Goal: Task Accomplishment & Management: Complete application form

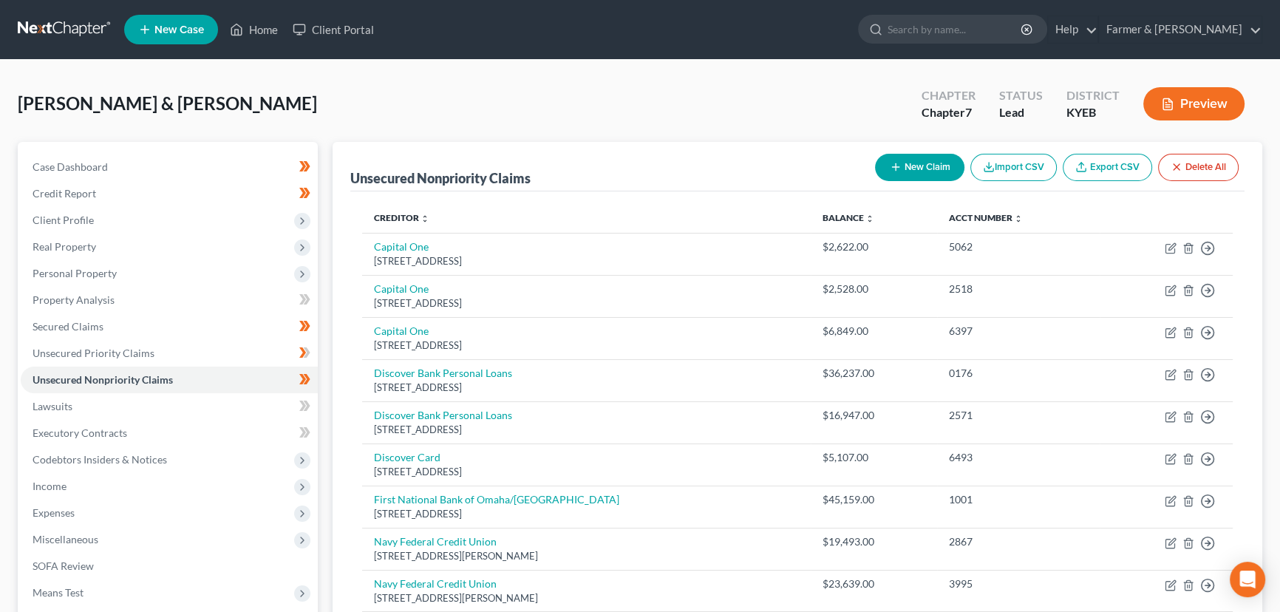
click at [439, 78] on div "[PERSON_NAME] & [PERSON_NAME] Upgraded Chapter Chapter 7 Status Lead District K…" at bounding box center [640, 110] width 1245 height 64
click at [476, 102] on div "[PERSON_NAME] & [PERSON_NAME] Upgraded Chapter Chapter 7 Status Lead District K…" at bounding box center [640, 110] width 1245 height 64
click at [330, 109] on div "[PERSON_NAME] & [PERSON_NAME] Upgraded Chapter Chapter 7 Status Lead District K…" at bounding box center [640, 110] width 1245 height 64
click at [328, 118] on div "[PERSON_NAME] & [PERSON_NAME] Upgraded Chapter Chapter 7 Status Lead District K…" at bounding box center [640, 110] width 1245 height 64
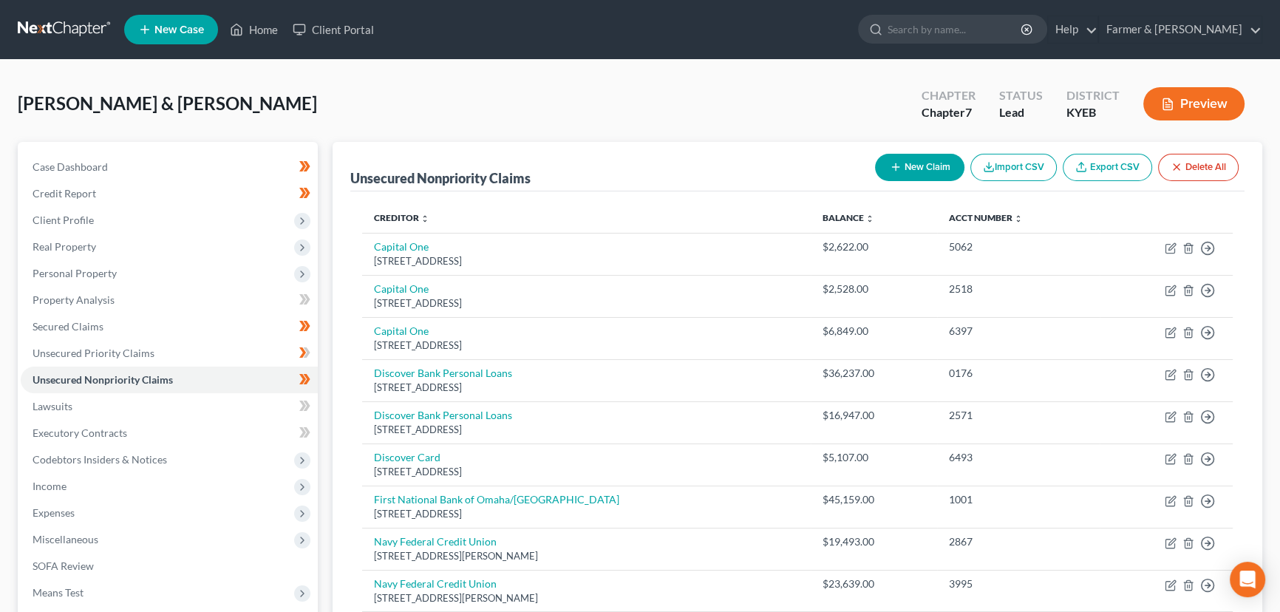
click at [580, 72] on div "[PERSON_NAME] & [PERSON_NAME] Upgraded Chapter Chapter 7 Status Lead District K…" at bounding box center [640, 445] width 1280 height 770
click at [262, 28] on link "Home" at bounding box center [254, 29] width 63 height 27
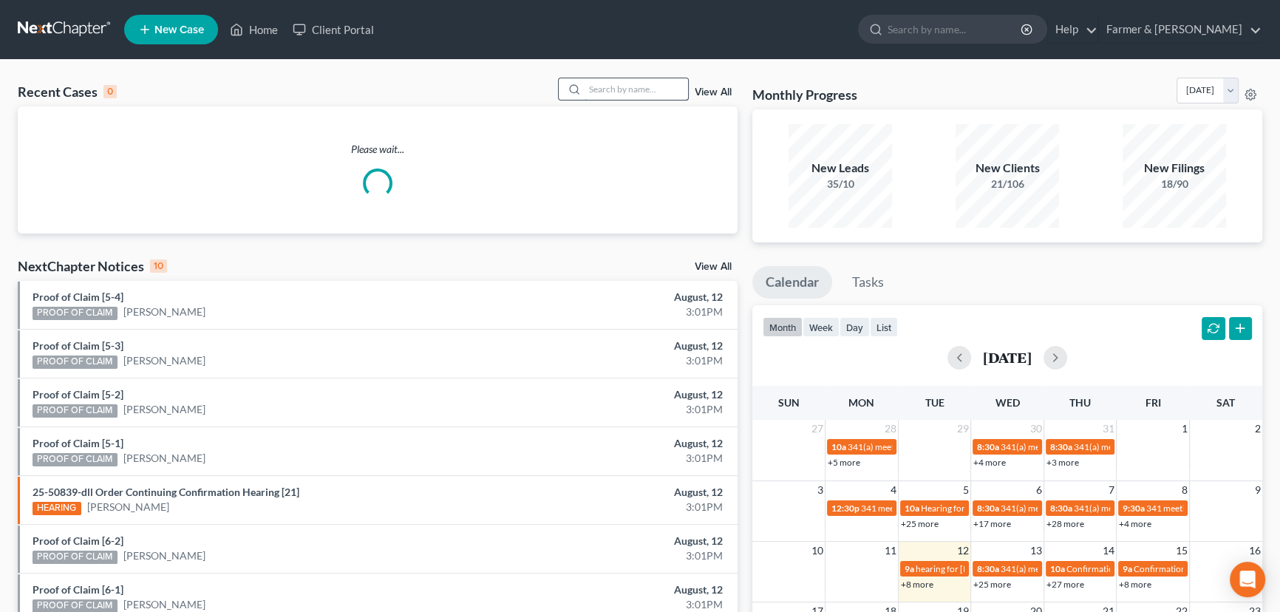
click at [633, 91] on input "search" at bounding box center [637, 88] width 104 height 21
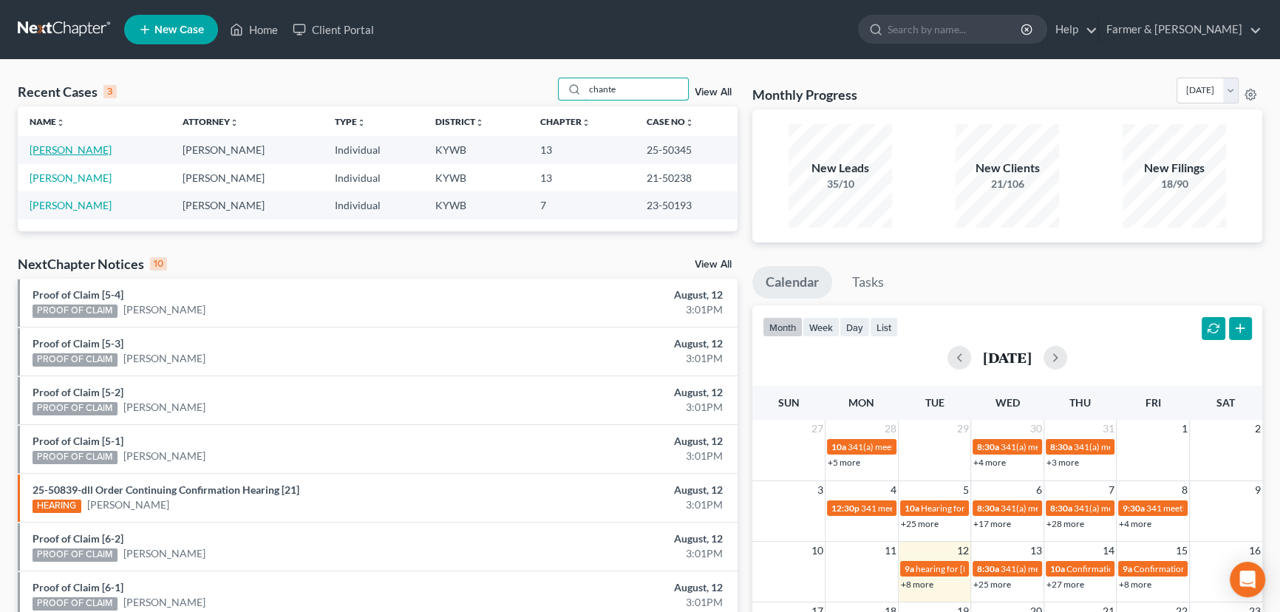
type input "chante"
click at [84, 149] on link "[PERSON_NAME]" at bounding box center [71, 149] width 82 height 13
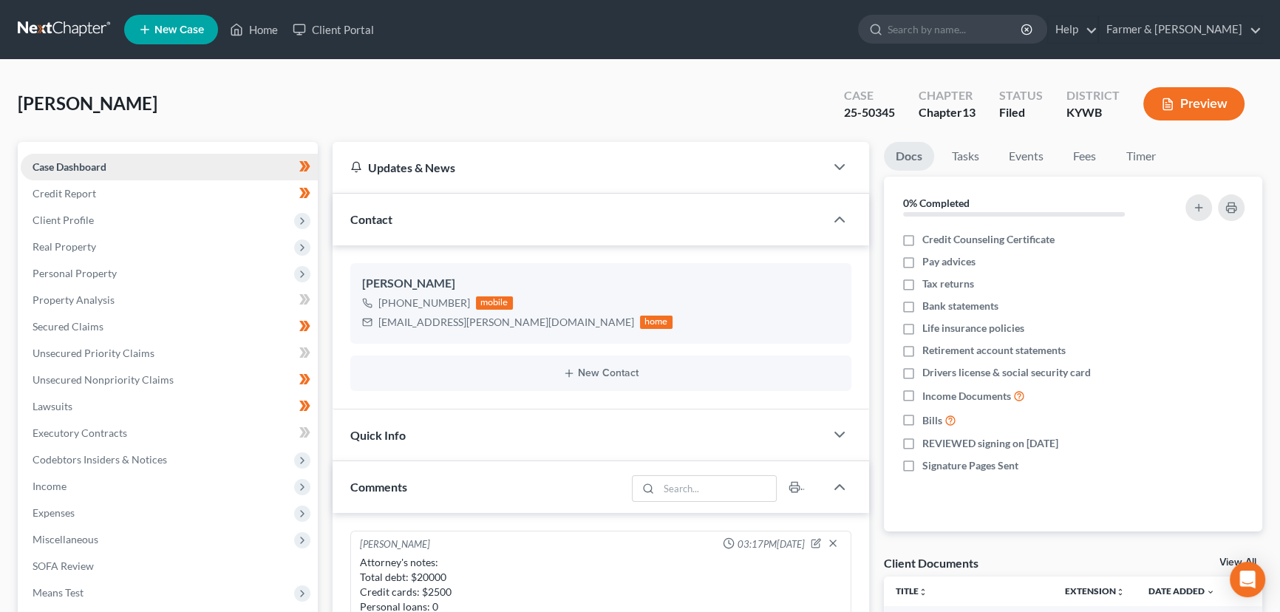
scroll to position [659, 0]
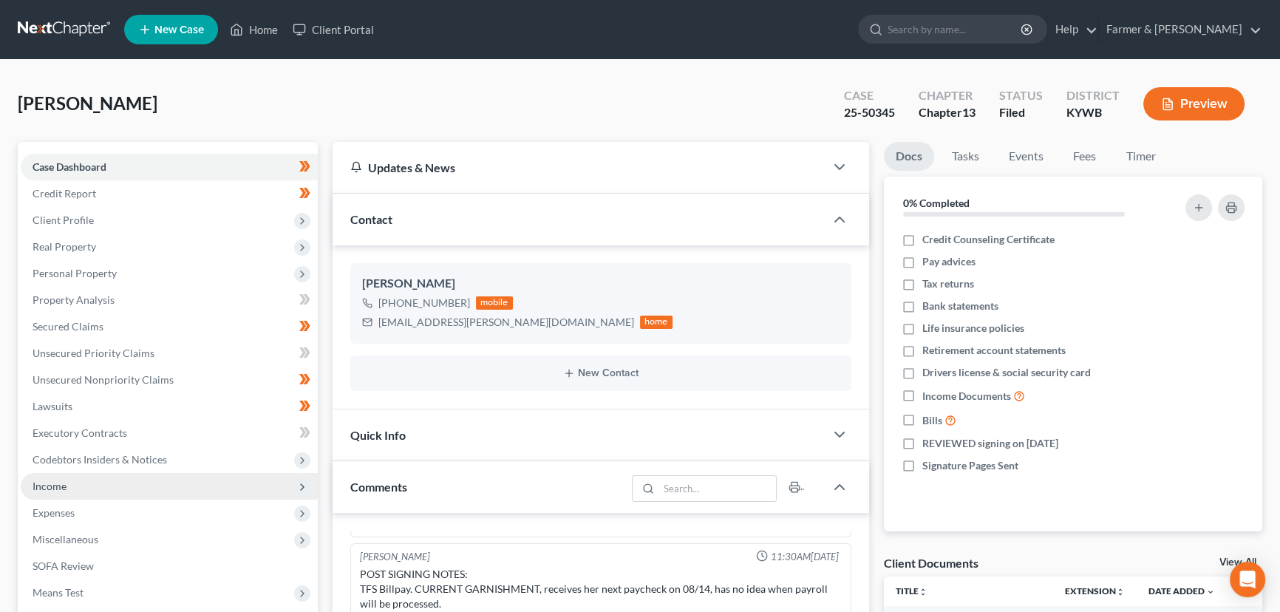
click at [64, 483] on span "Income" at bounding box center [50, 486] width 34 height 13
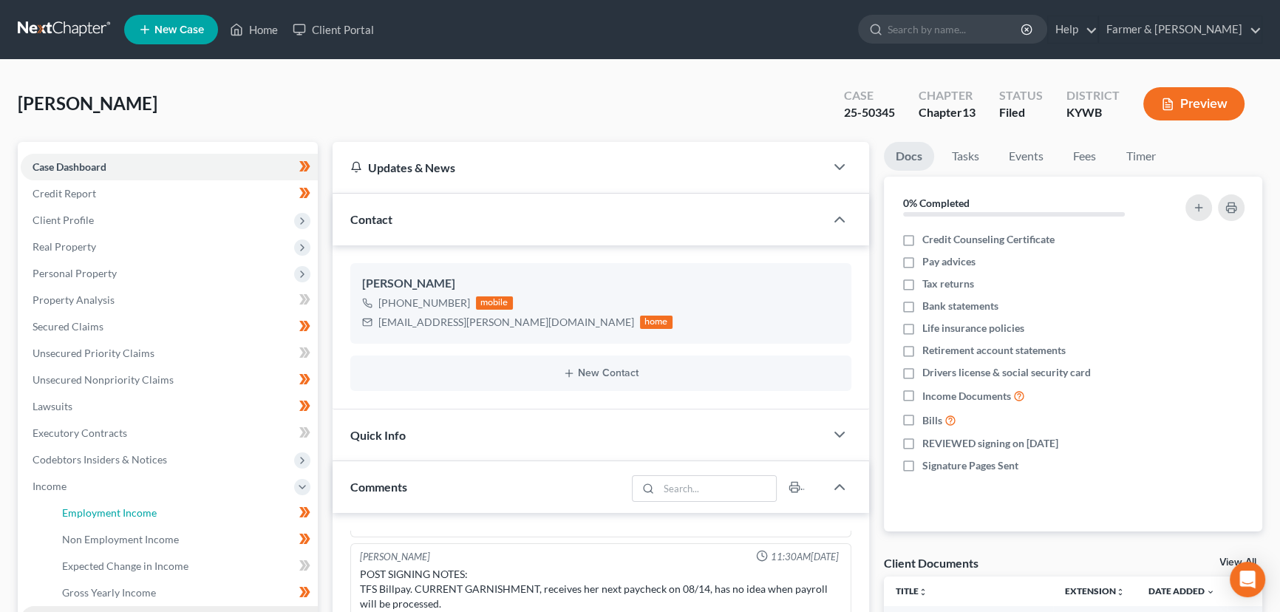
click at [104, 513] on span "Employment Income" at bounding box center [109, 512] width 95 height 13
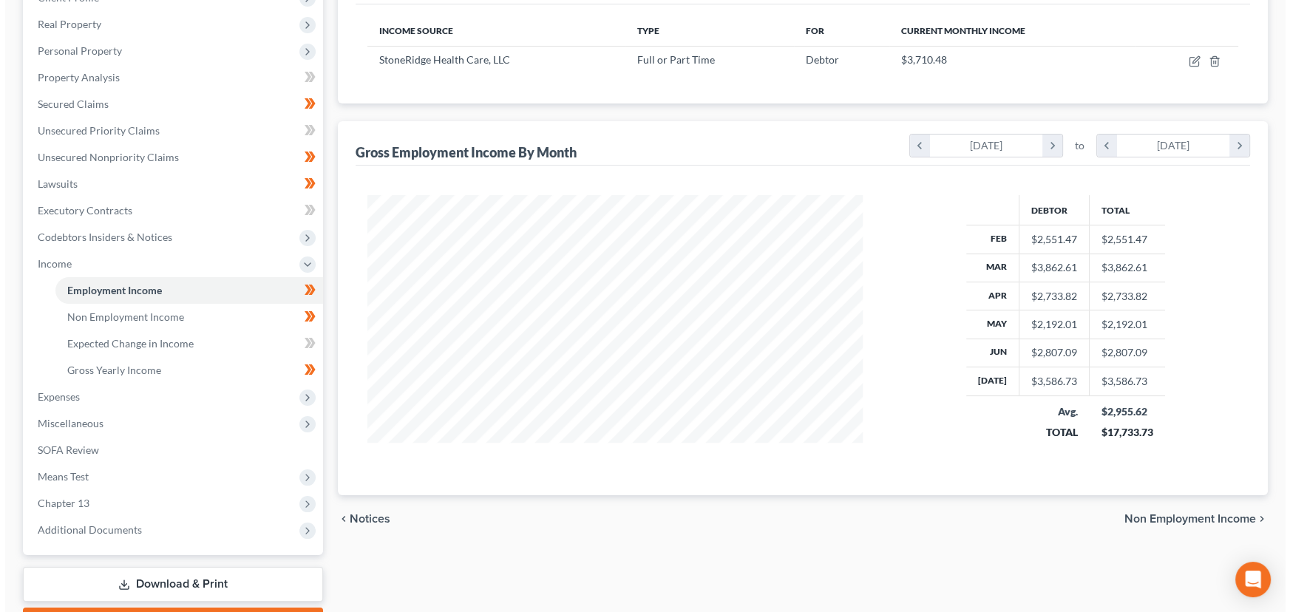
scroll to position [223, 0]
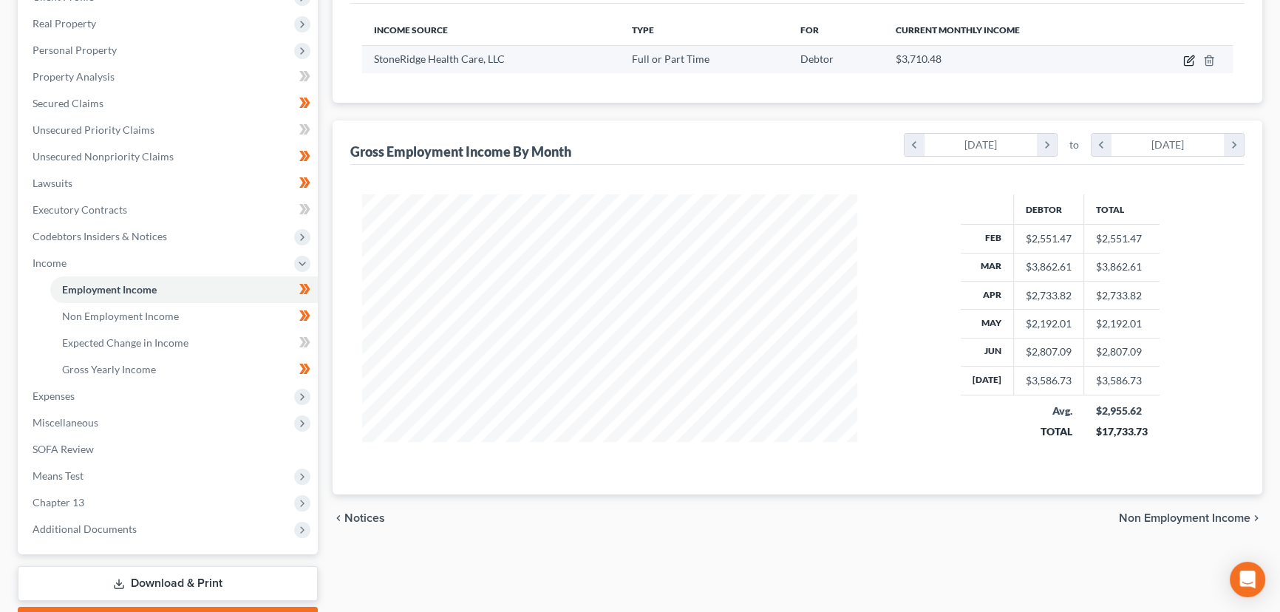
click at [1190, 64] on icon "button" at bounding box center [1188, 61] width 9 height 9
select select "0"
select select "44"
select select "2"
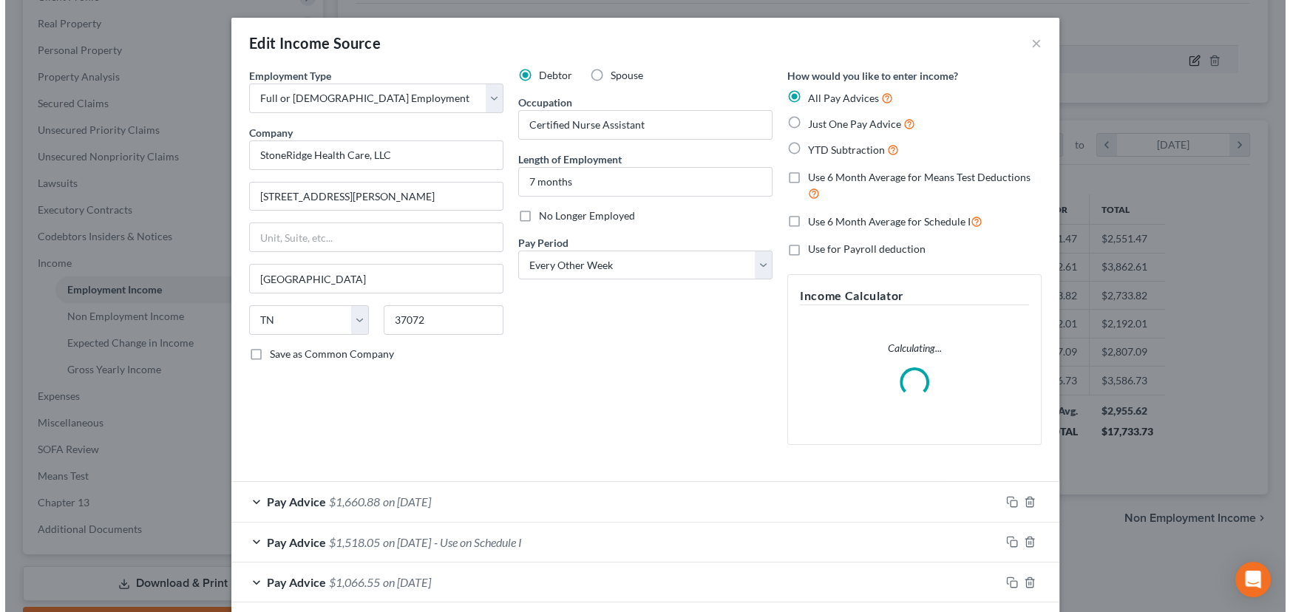
scroll to position [265, 529]
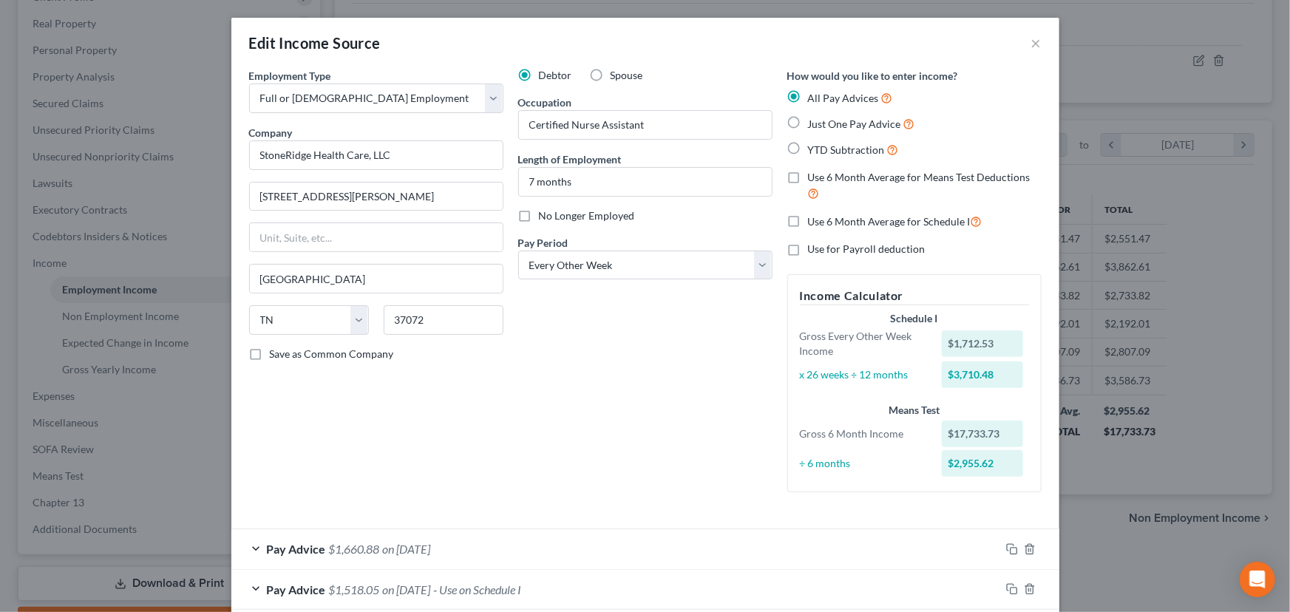
click at [545, 371] on div "Debtor Spouse Occupation Certified Nurse Assistant Length of Employment 7 month…" at bounding box center [645, 286] width 269 height 436
click at [598, 401] on div "Debtor Spouse Occupation Certified Nurse Assistant Length of Employment 7 month…" at bounding box center [645, 286] width 269 height 436
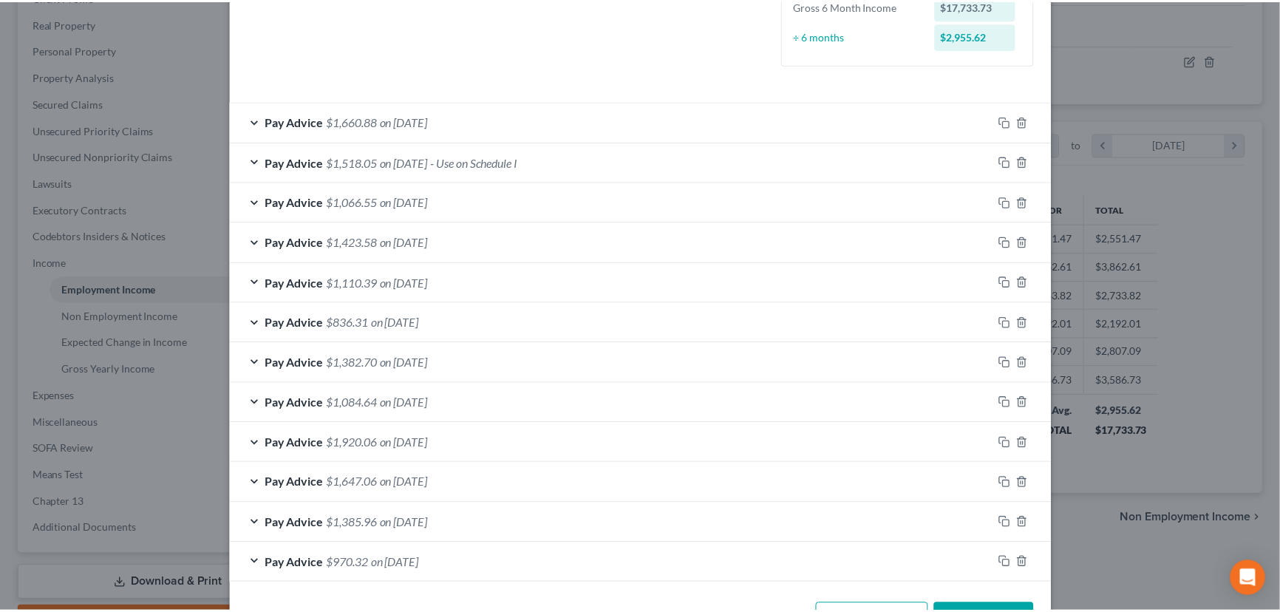
scroll to position [470, 0]
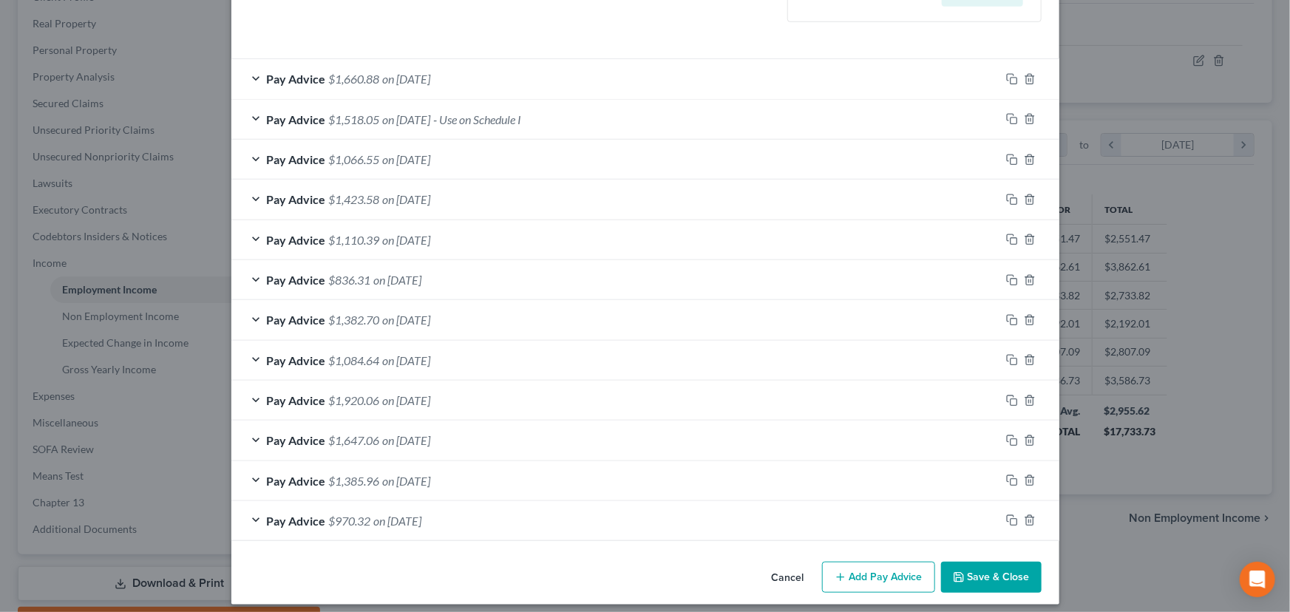
click at [784, 574] on button "Cancel" at bounding box center [788, 578] width 56 height 30
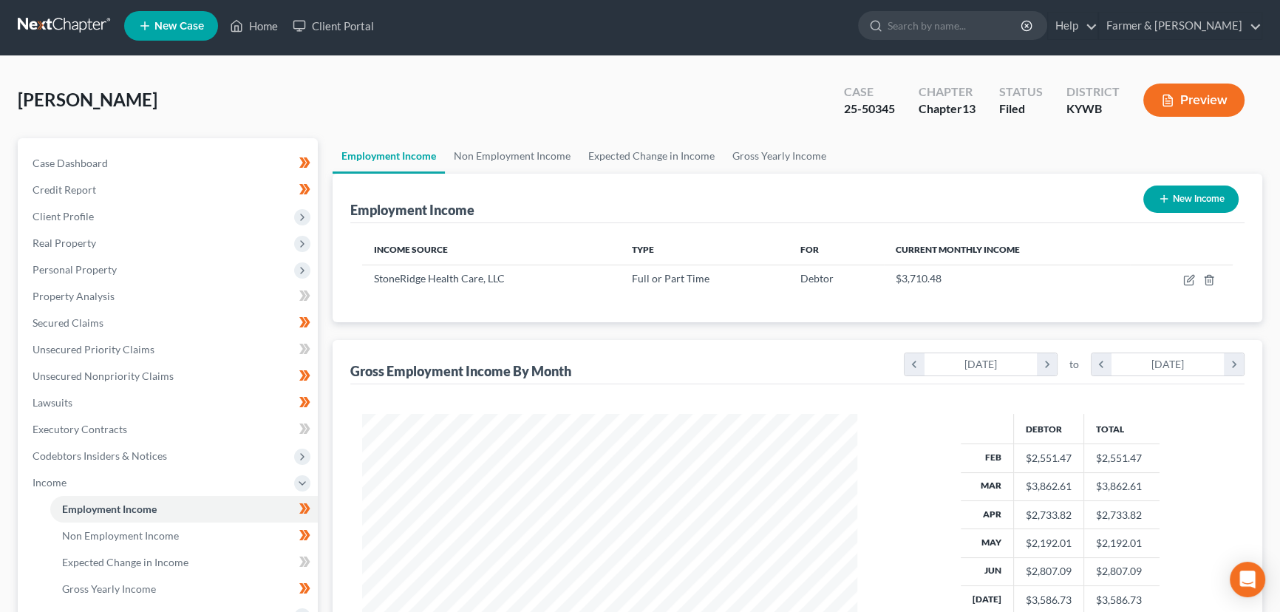
scroll to position [305, 0]
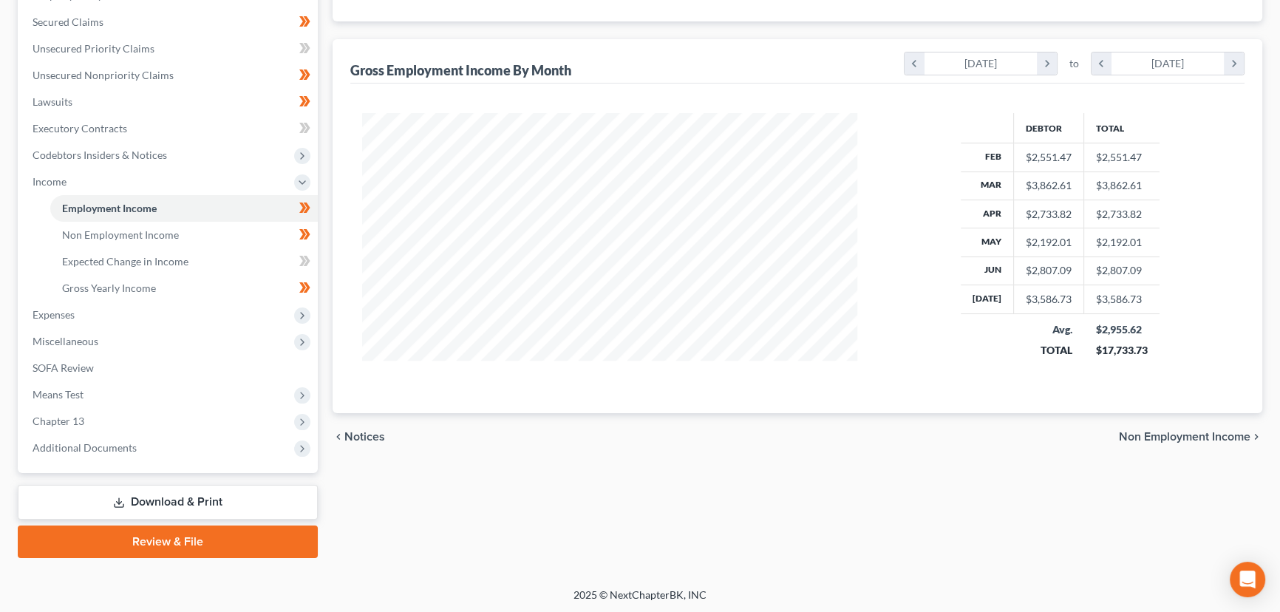
drag, startPoint x: 133, startPoint y: 448, endPoint x: 136, endPoint y: 480, distance: 31.9
click at [133, 448] on span "Additional Documents" at bounding box center [85, 447] width 104 height 13
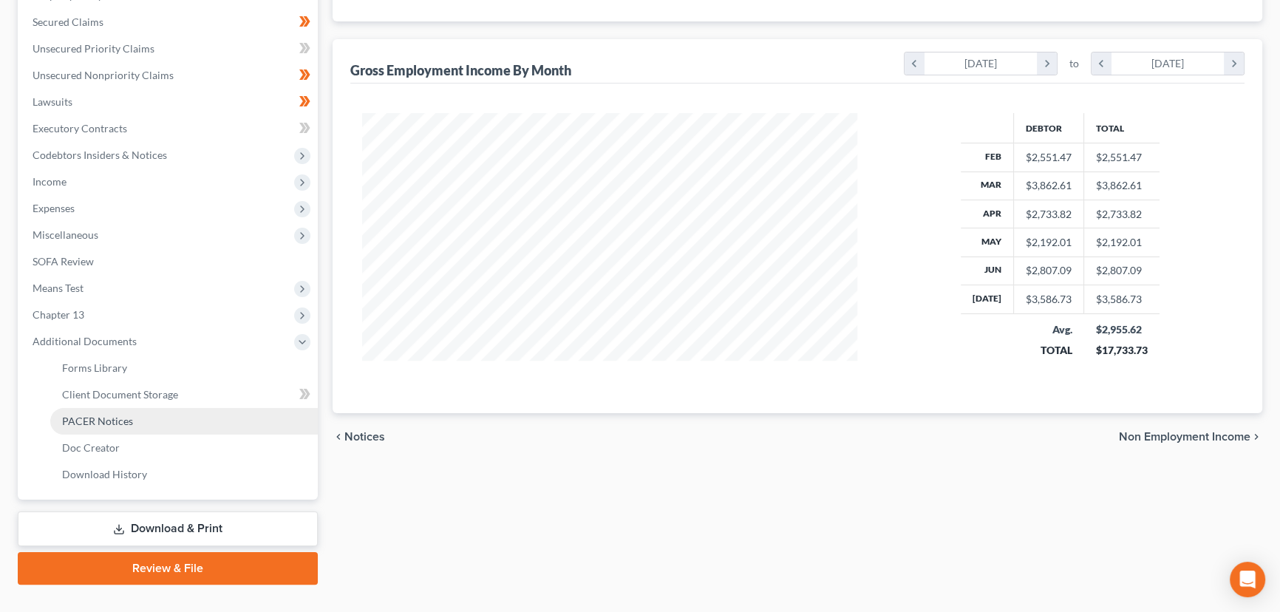
click at [106, 429] on link "PACER Notices" at bounding box center [184, 421] width 268 height 27
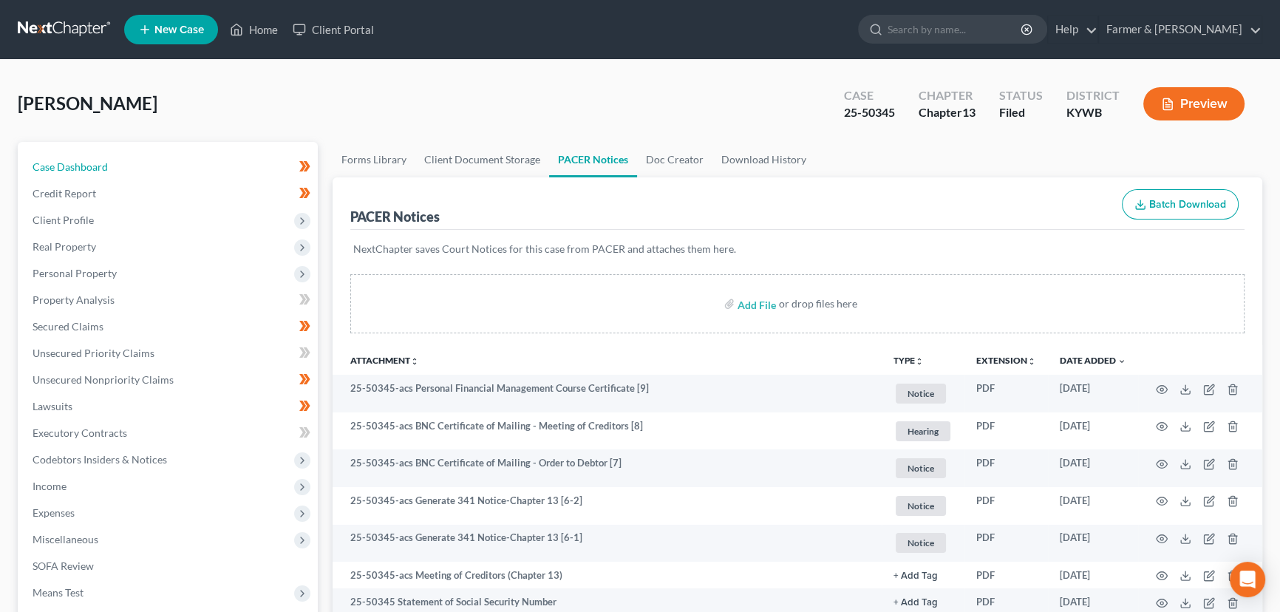
drag, startPoint x: 132, startPoint y: 158, endPoint x: 14, endPoint y: 183, distance: 120.9
click at [132, 158] on link "Case Dashboard" at bounding box center [169, 167] width 297 height 27
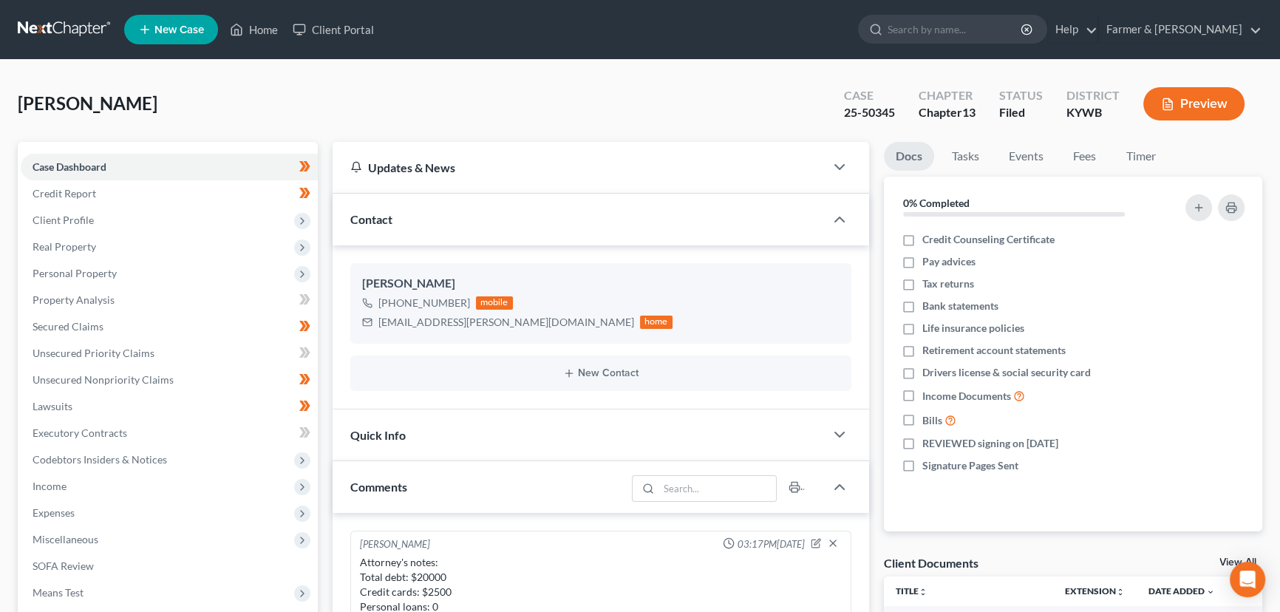
scroll to position [659, 0]
click at [493, 111] on div "[PERSON_NAME] Upgraded Case 25-50345 Chapter Chapter 13 Status [GEOGRAPHIC_DATA…" at bounding box center [640, 110] width 1245 height 64
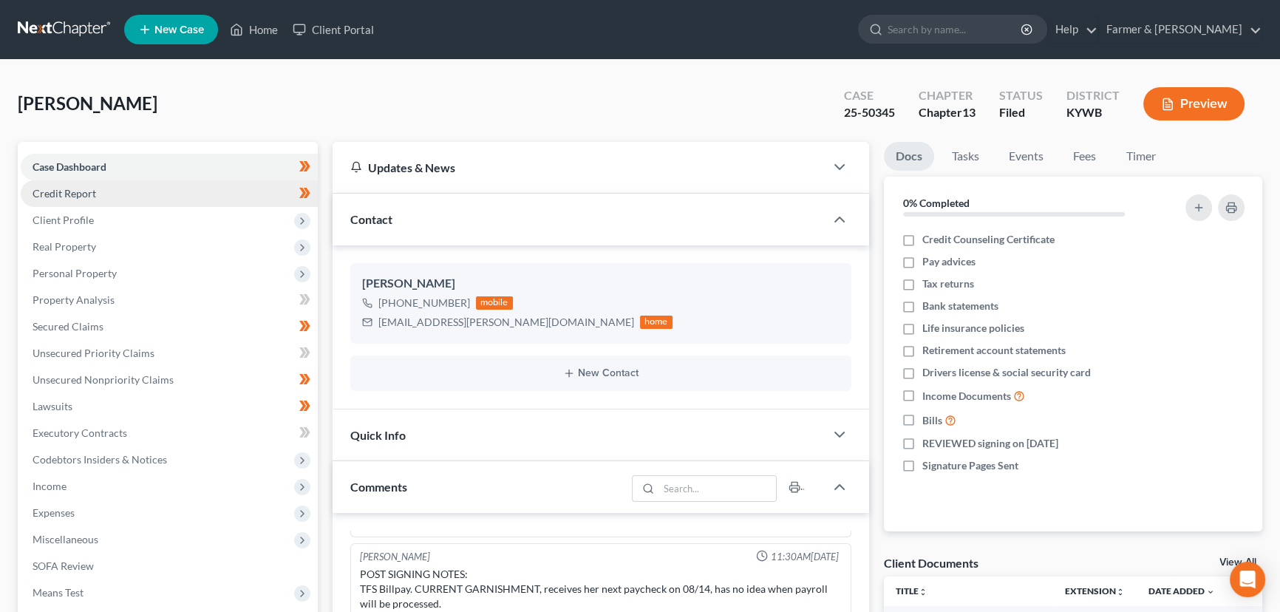
click at [84, 197] on span "Credit Report" at bounding box center [65, 193] width 64 height 13
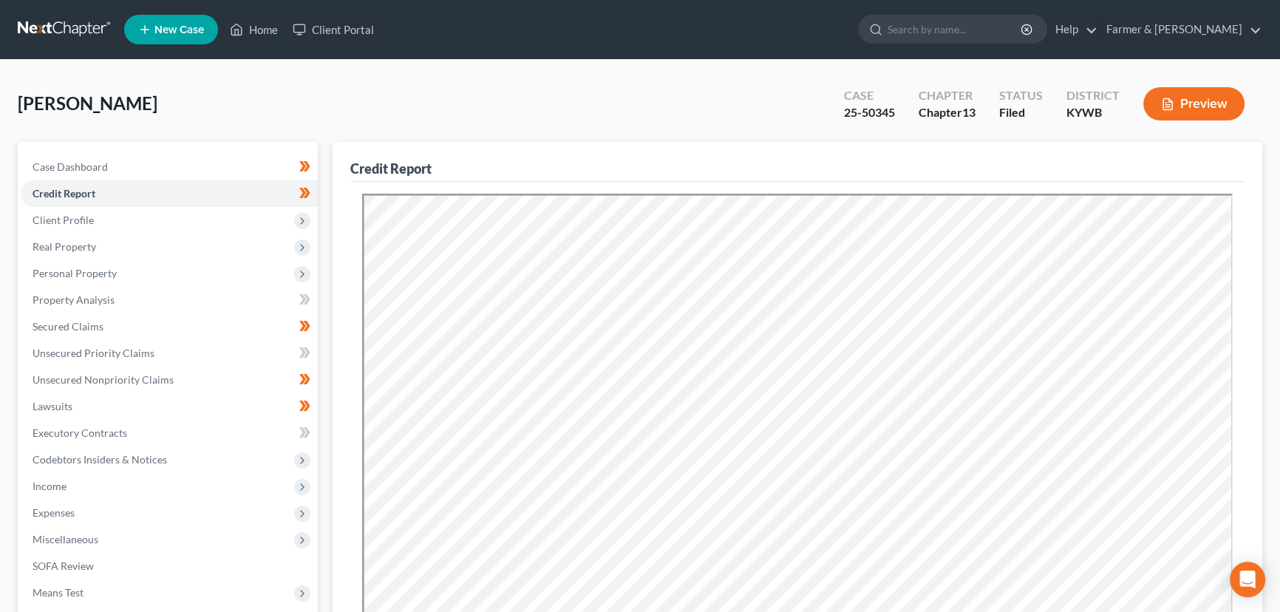
drag, startPoint x: 376, startPoint y: 85, endPoint x: 421, endPoint y: 191, distance: 115.6
click at [376, 85] on div "[PERSON_NAME] Upgraded Case 25-50345 Chapter Chapter 13 Status [GEOGRAPHIC_DATA…" at bounding box center [640, 110] width 1245 height 64
drag, startPoint x: 95, startPoint y: 215, endPoint x: 101, endPoint y: 228, distance: 13.6
click at [95, 215] on span "Client Profile" at bounding box center [169, 220] width 297 height 27
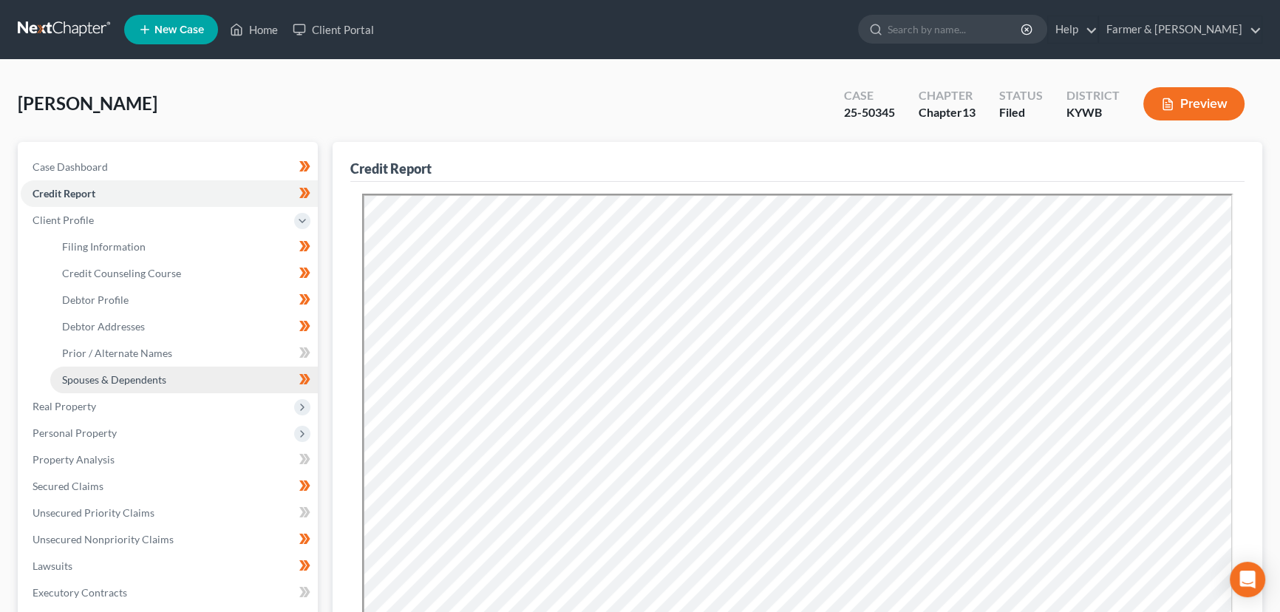
click at [147, 370] on link "Spouses & Dependents" at bounding box center [184, 380] width 268 height 27
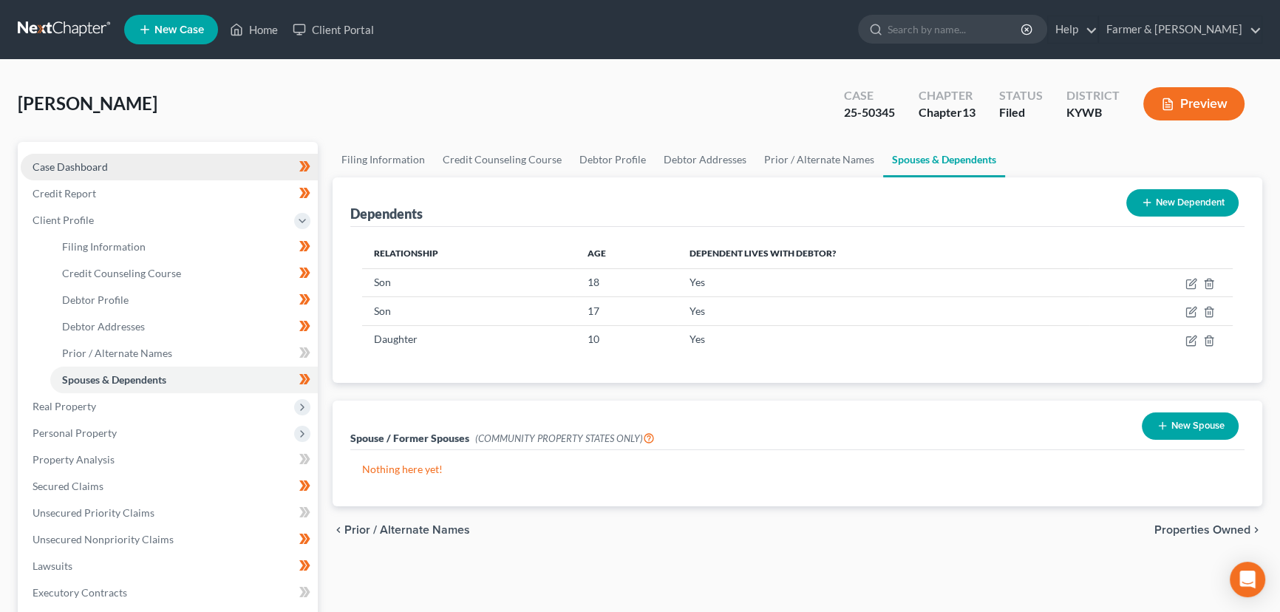
click at [120, 172] on link "Case Dashboard" at bounding box center [169, 167] width 297 height 27
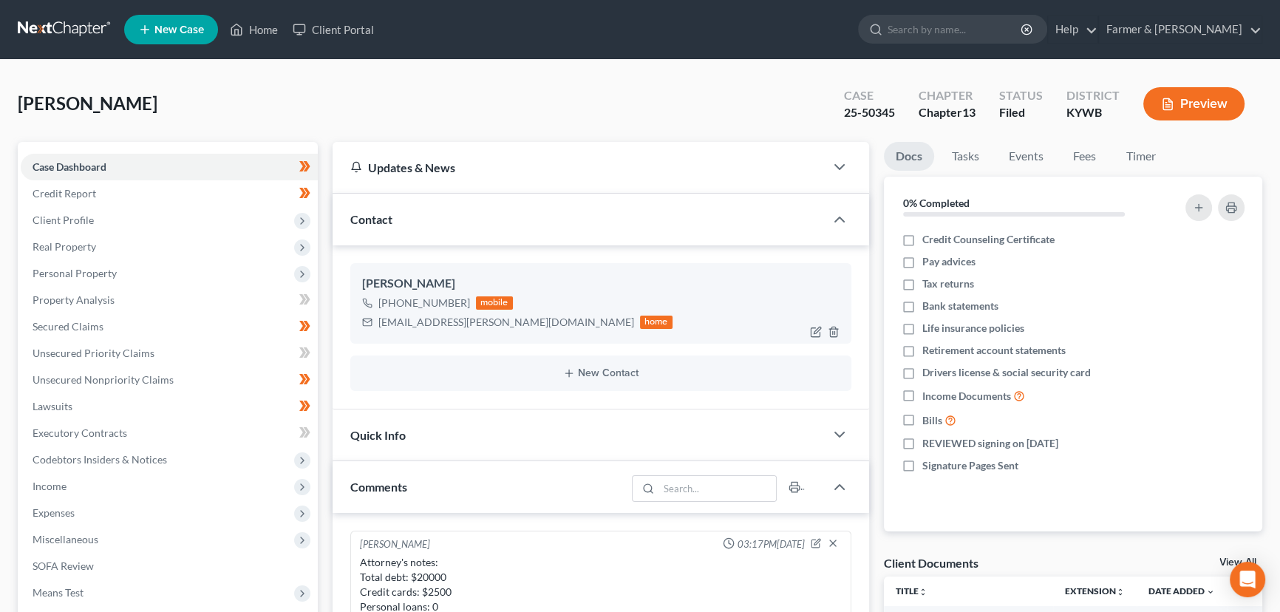
scroll to position [659, 0]
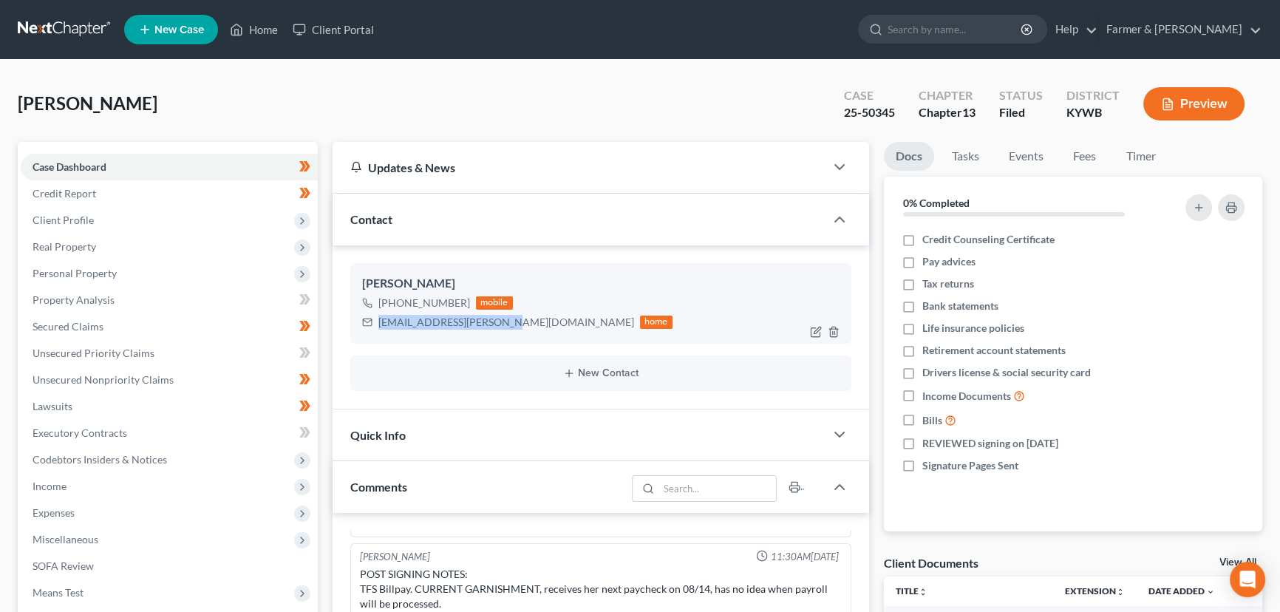
drag, startPoint x: 379, startPoint y: 322, endPoint x: 501, endPoint y: 322, distance: 122.0
click at [501, 322] on div "[EMAIL_ADDRESS][PERSON_NAME][DOMAIN_NAME]" at bounding box center [507, 322] width 256 height 15
copy div "[EMAIL_ADDRESS][PERSON_NAME][DOMAIN_NAME]"
click at [459, 54] on nav "Home New Case Client Portal Farmer & Wright [EMAIL_ADDRESS][DOMAIN_NAME] My Acc…" at bounding box center [640, 29] width 1280 height 59
click at [488, 104] on div "[PERSON_NAME] Upgraded Case 25-50345 Chapter Chapter 13 Status [GEOGRAPHIC_DATA…" at bounding box center [640, 110] width 1245 height 64
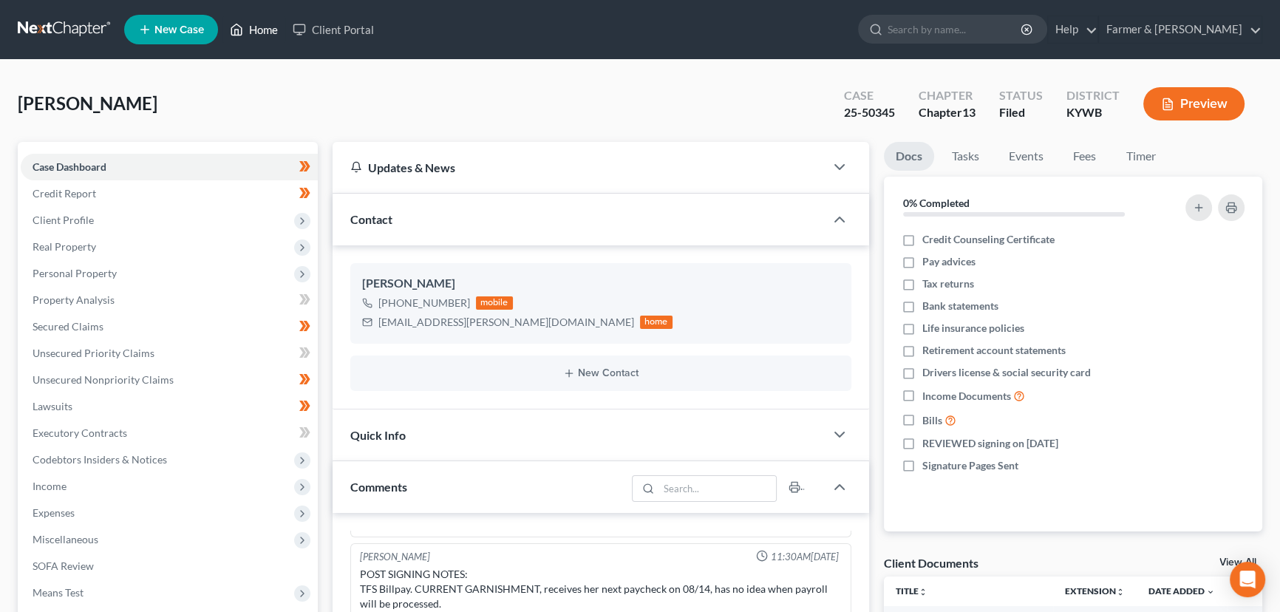
click at [264, 33] on link "Home" at bounding box center [254, 29] width 63 height 27
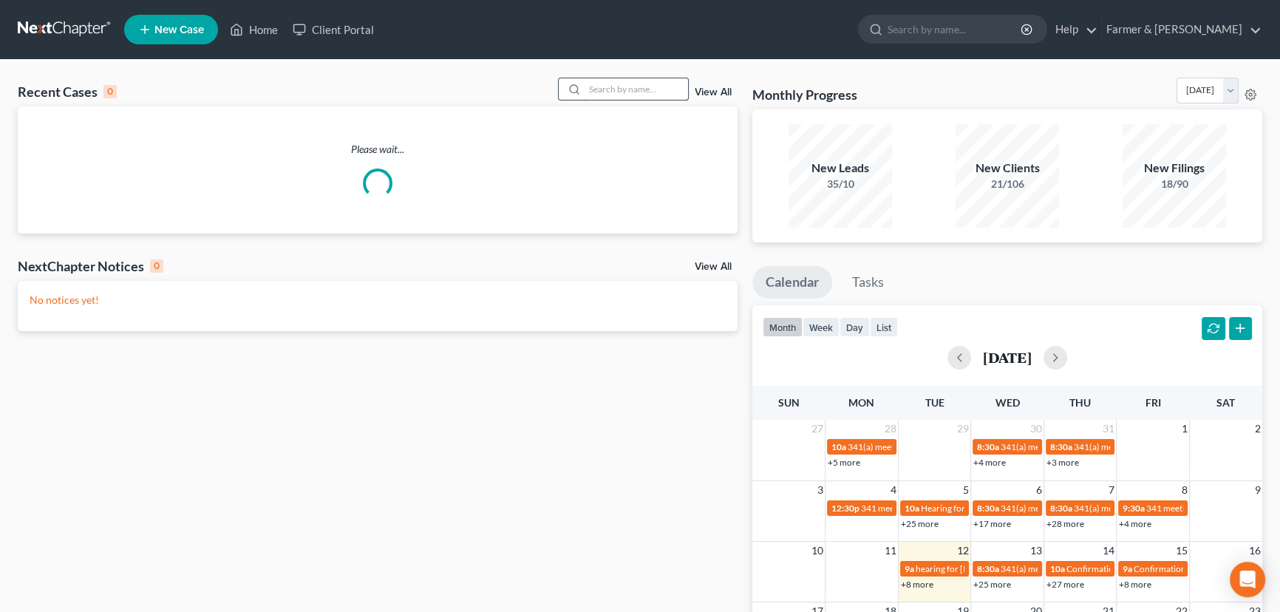
click at [610, 92] on input "search" at bounding box center [637, 88] width 104 height 21
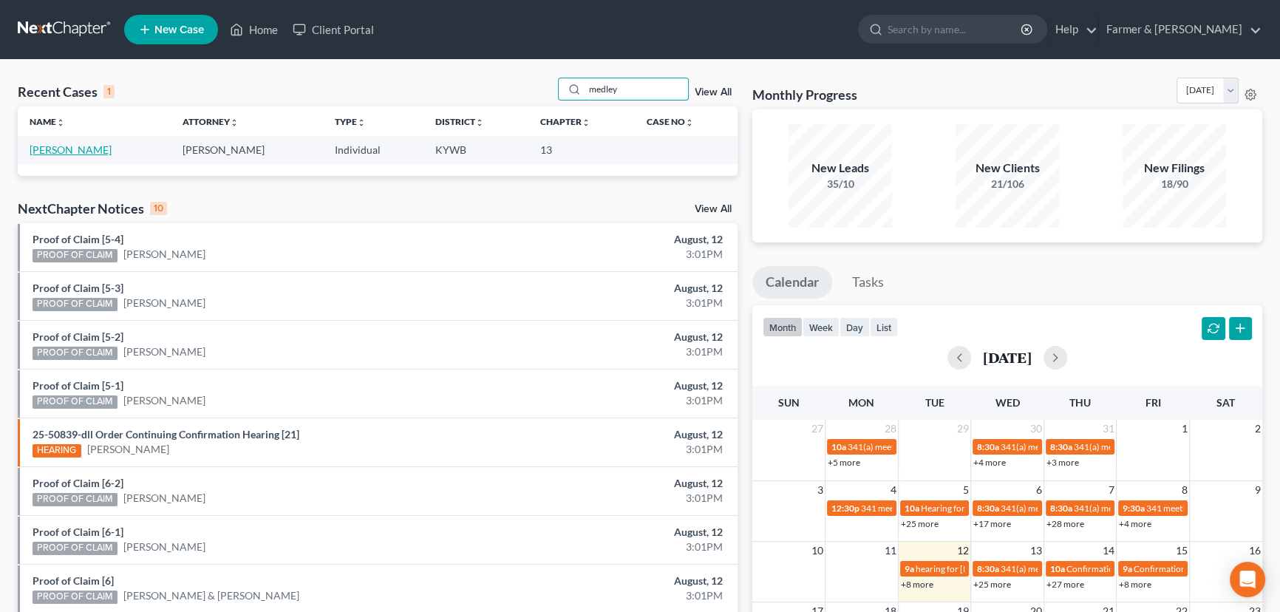
type input "medley"
click at [67, 151] on link "[PERSON_NAME]" at bounding box center [71, 149] width 82 height 13
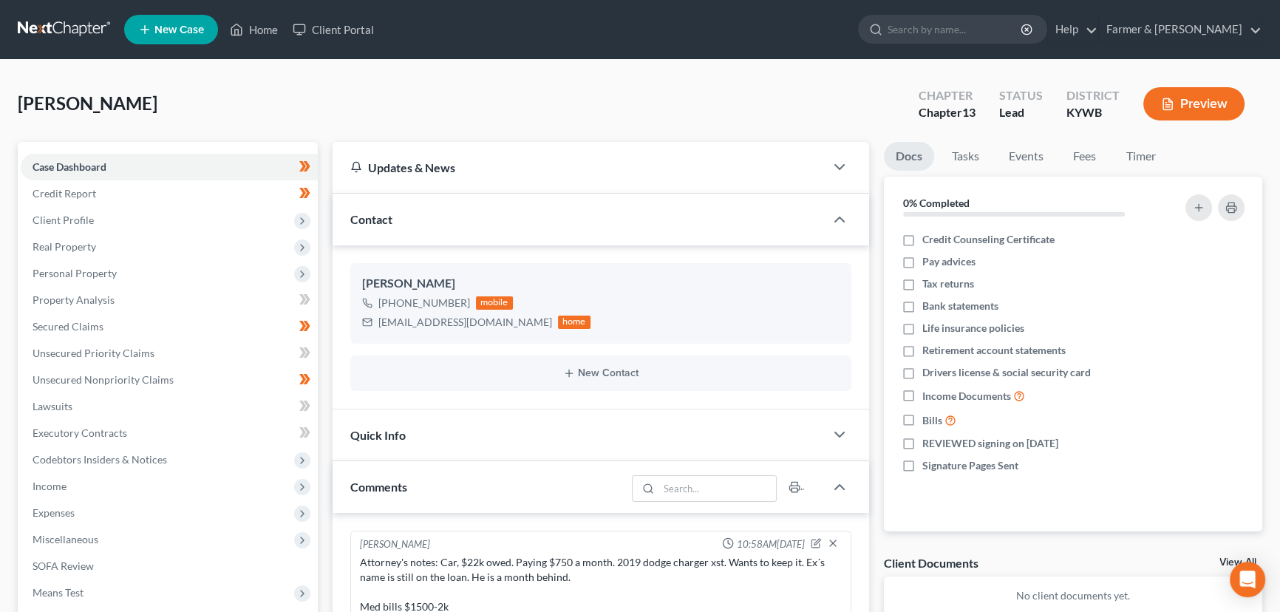
scroll to position [266, 0]
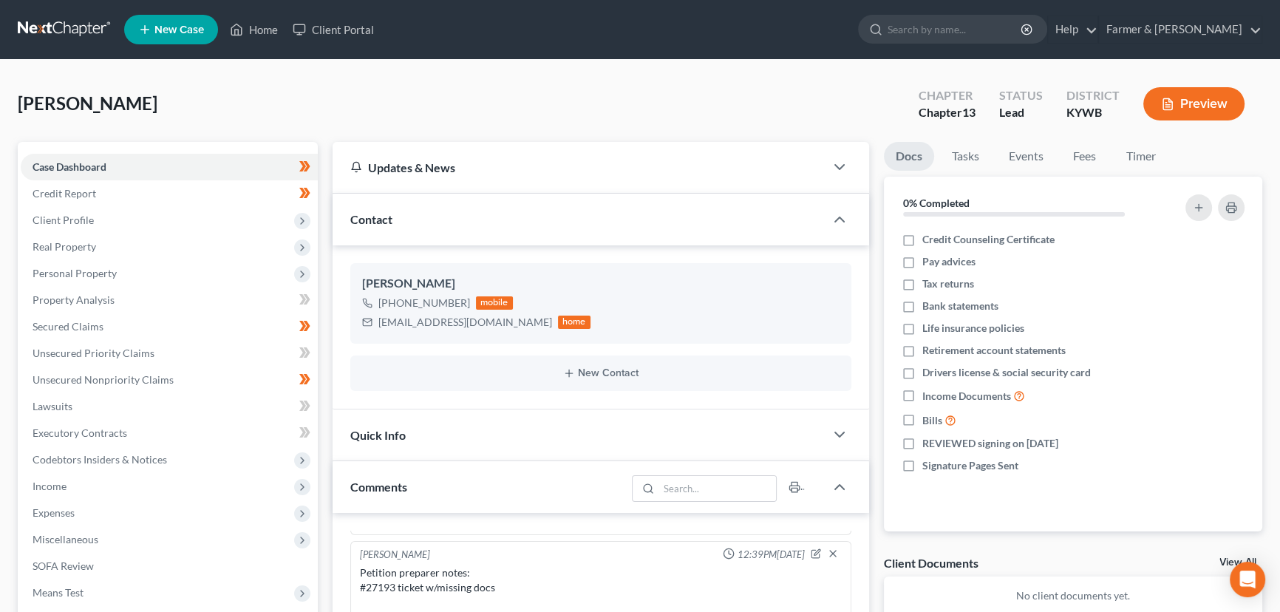
click at [480, 101] on div "[PERSON_NAME] Upgraded Chapter Chapter 13 Status Lead District [GEOGRAPHIC_DATA…" at bounding box center [640, 110] width 1245 height 64
drag, startPoint x: 426, startPoint y: 96, endPoint x: 506, endPoint y: 251, distance: 174.3
click at [426, 96] on div "[PERSON_NAME] Upgraded Chapter Chapter 13 Status Lead District [GEOGRAPHIC_DATA…" at bounding box center [640, 110] width 1245 height 64
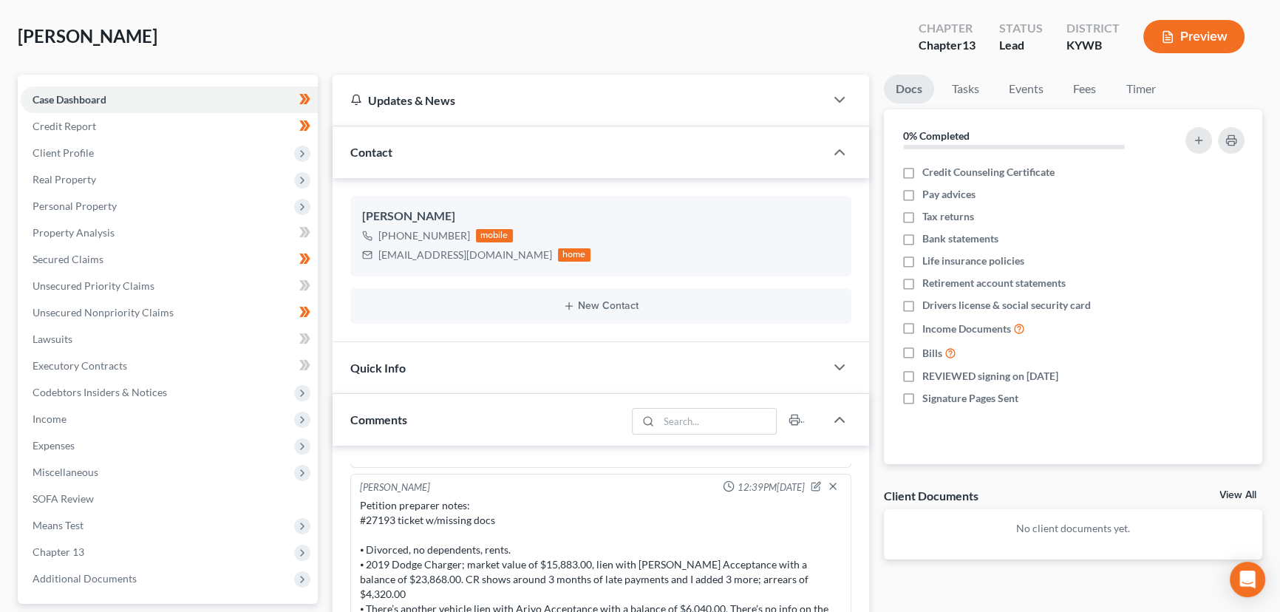
scroll to position [268, 0]
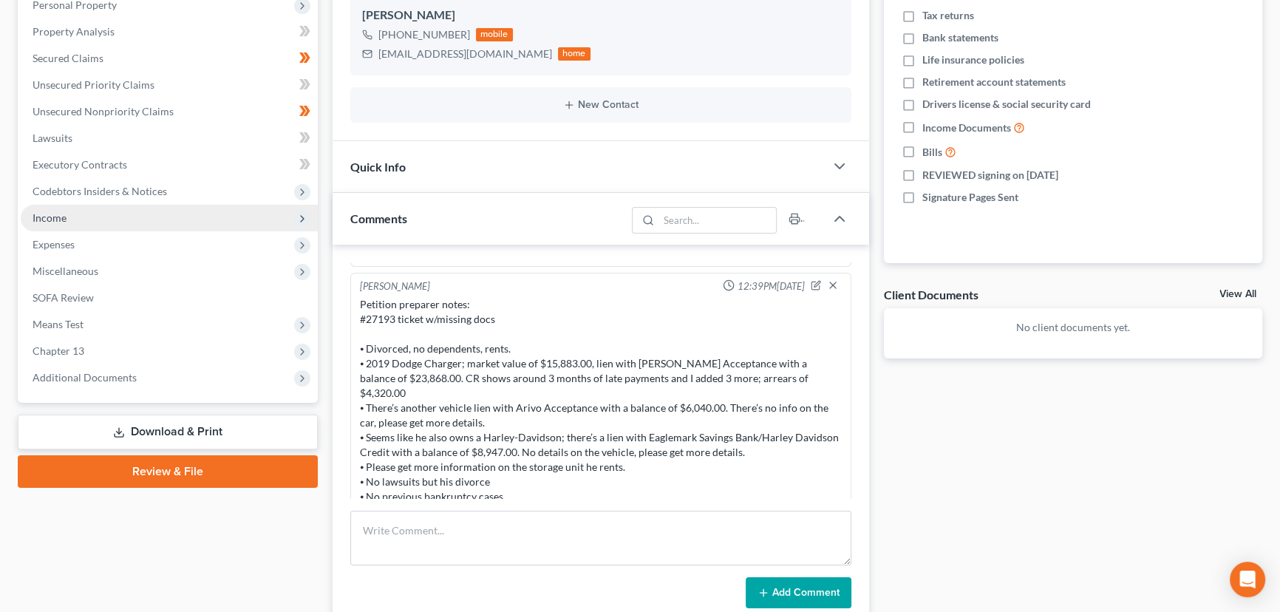
click at [88, 222] on span "Income" at bounding box center [169, 218] width 297 height 27
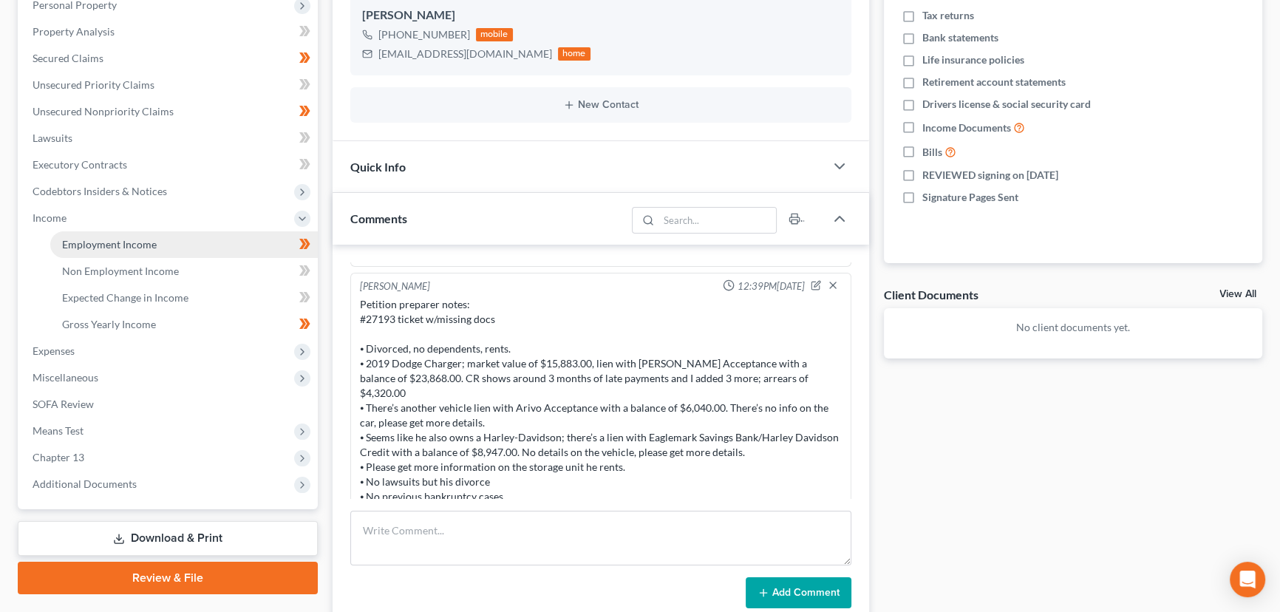
click at [96, 240] on span "Employment Income" at bounding box center [109, 244] width 95 height 13
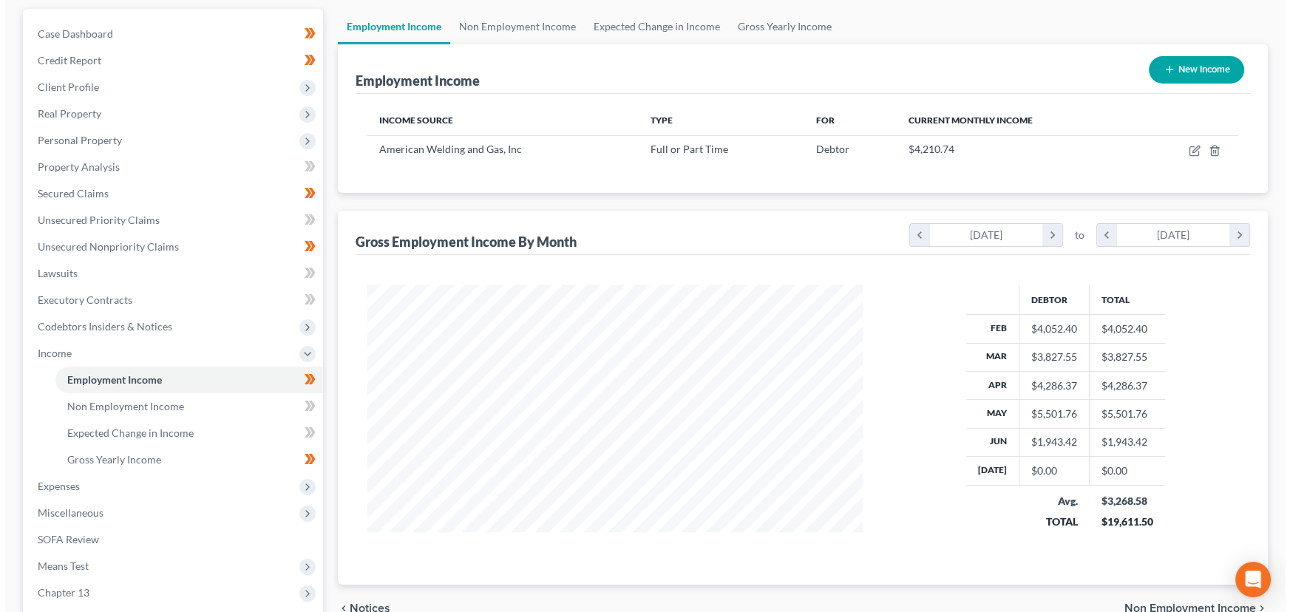
scroll to position [134, 0]
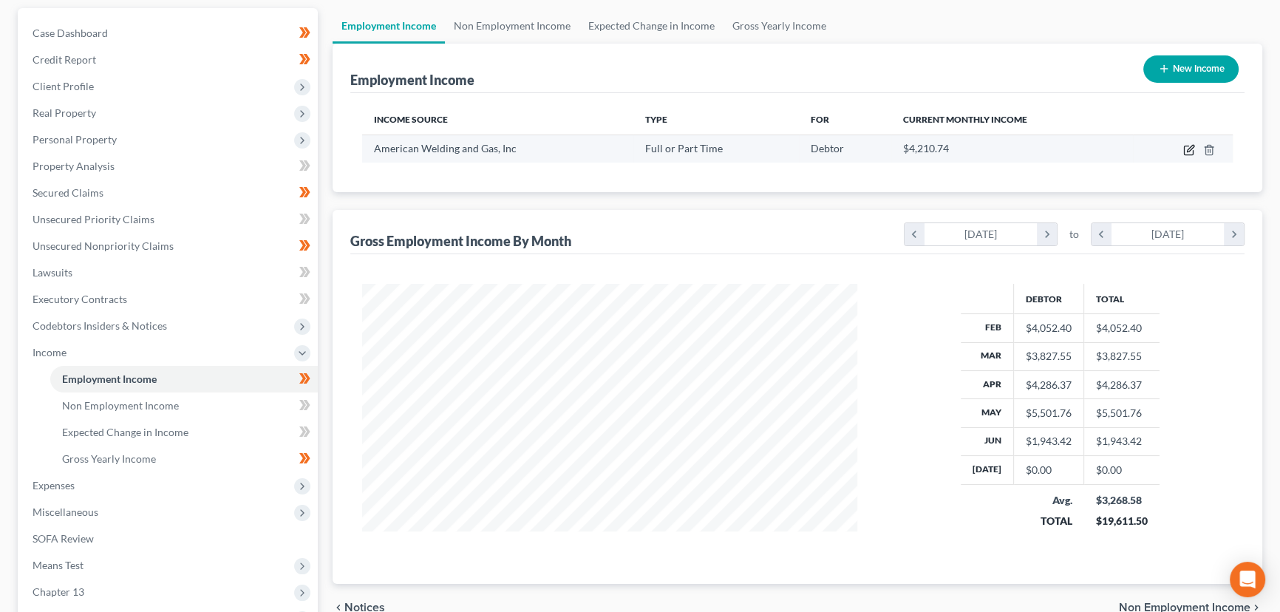
click at [1187, 149] on icon "button" at bounding box center [1190, 150] width 12 height 12
select select "0"
select select "28"
select select "2"
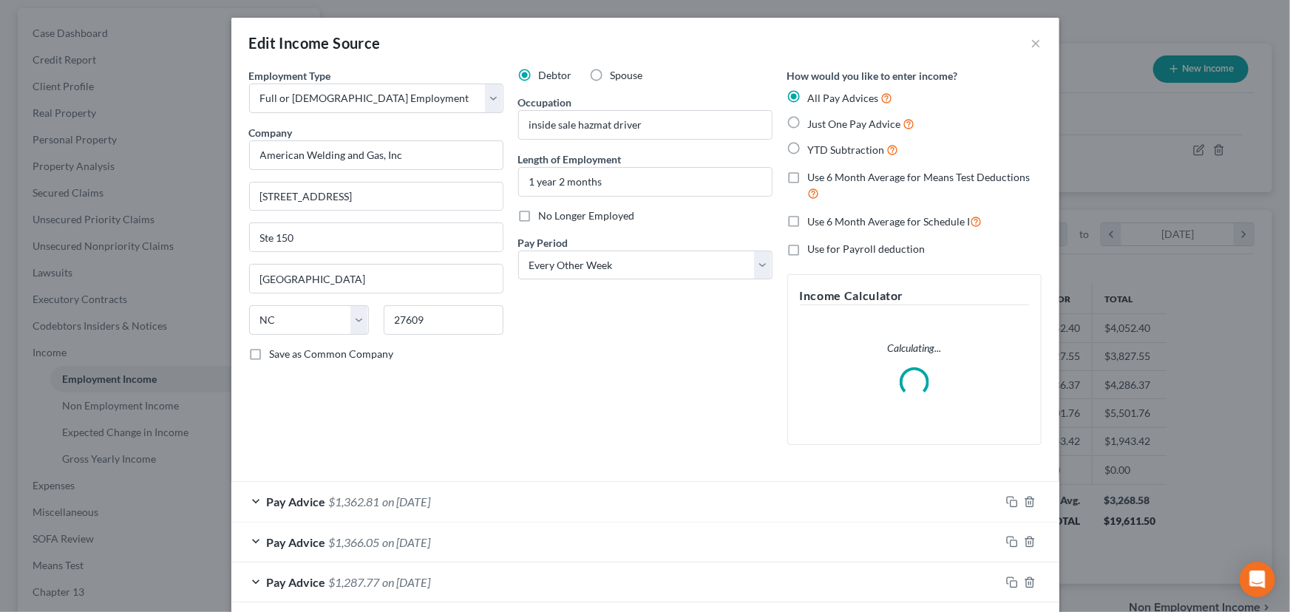
scroll to position [265, 529]
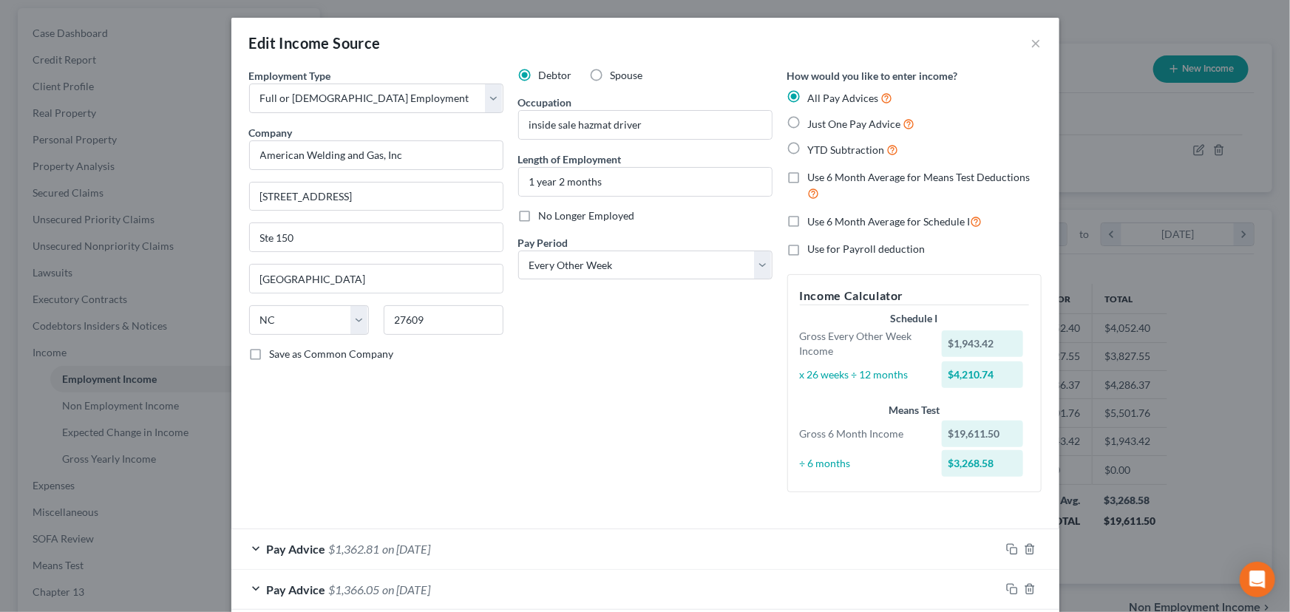
click at [634, 353] on div "Debtor Spouse Occupation inside sale hazmat driver Length of Employment 1 year …" at bounding box center [645, 286] width 269 height 436
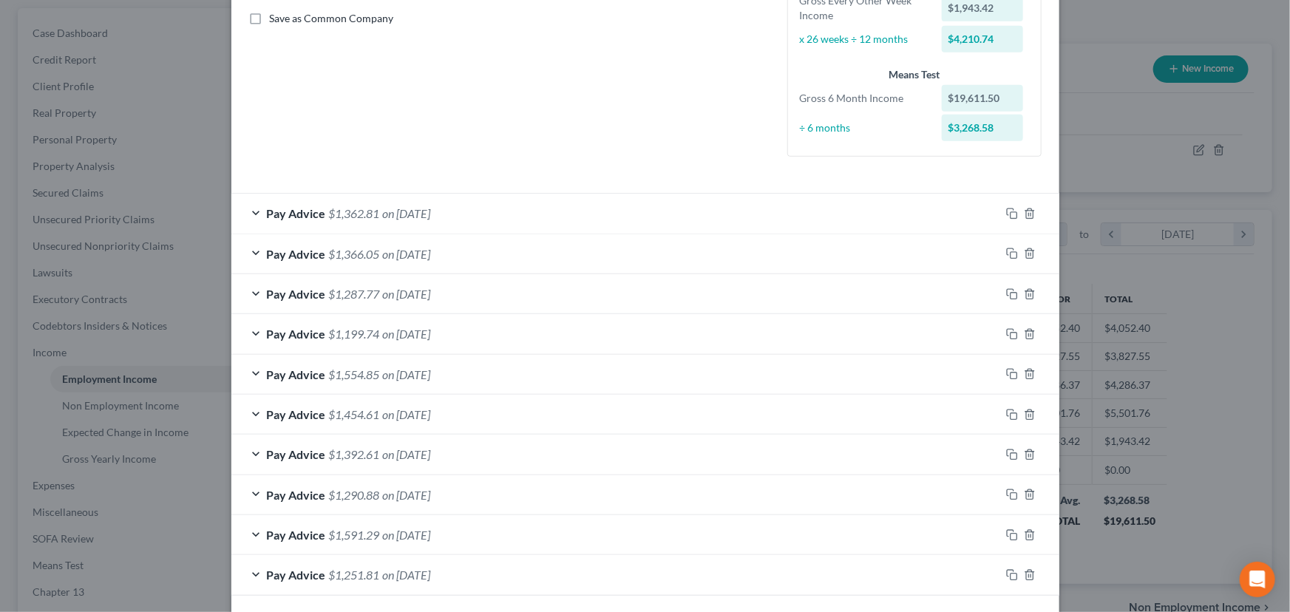
scroll to position [398, 0]
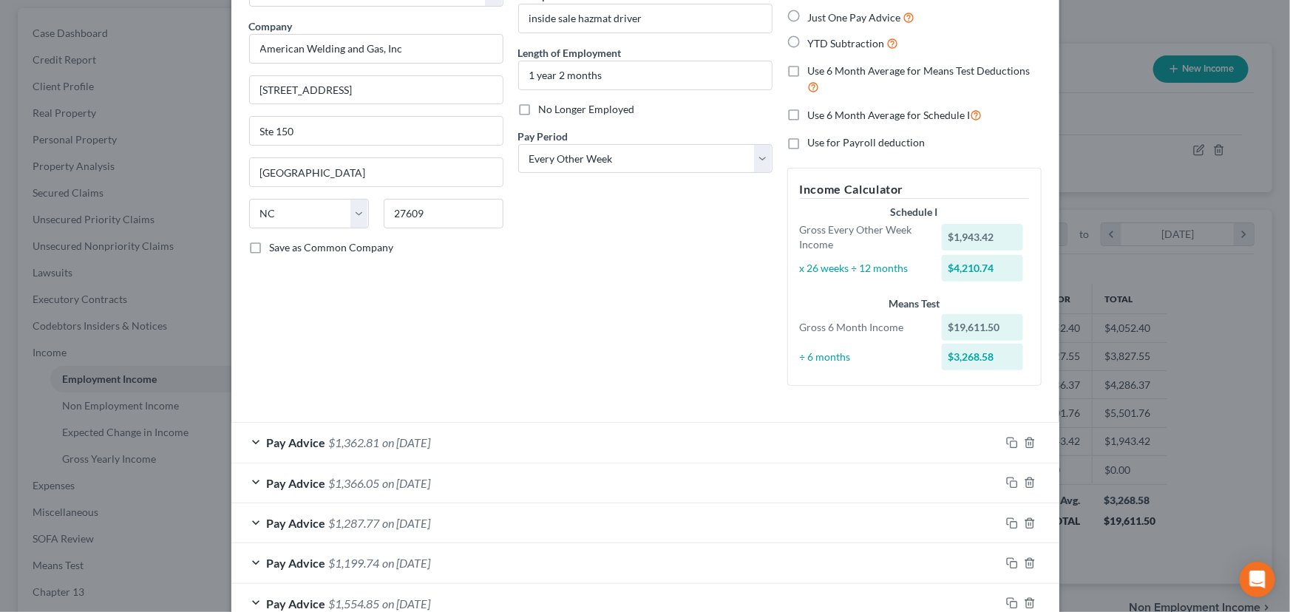
scroll to position [0, 0]
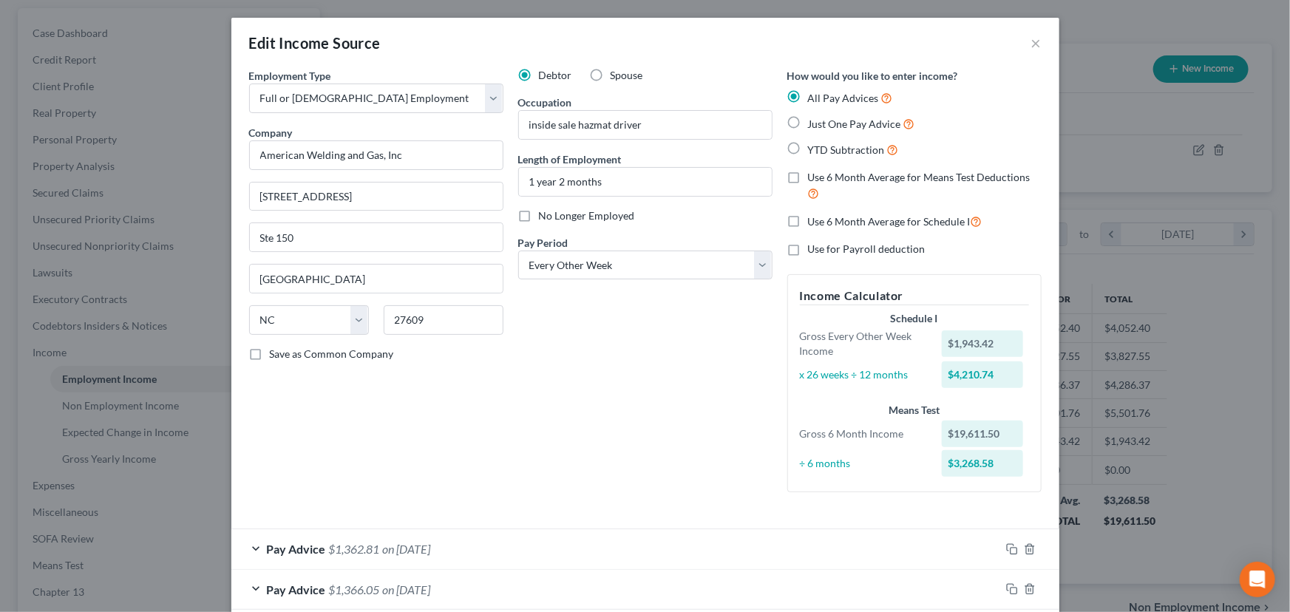
click at [700, 376] on div "Debtor Spouse Occupation inside sale hazmat driver Length of Employment 1 year …" at bounding box center [645, 286] width 269 height 436
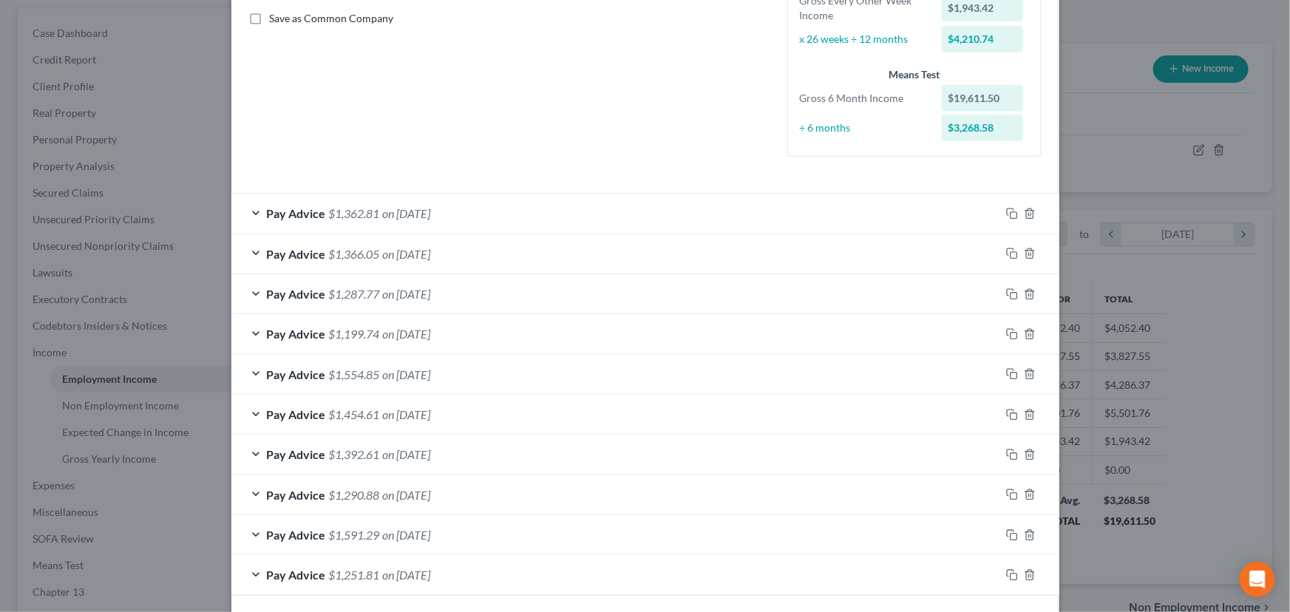
scroll to position [398, 0]
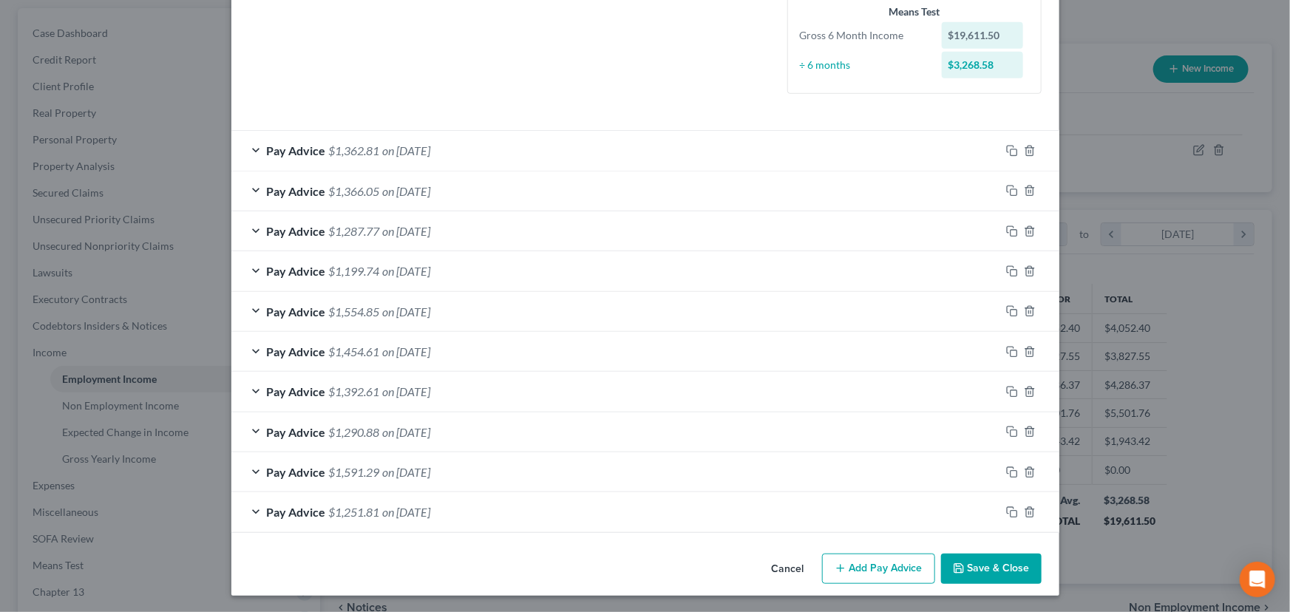
click at [376, 506] on div "Pay Advice $1,251.81 on [DATE]" at bounding box center [615, 511] width 769 height 39
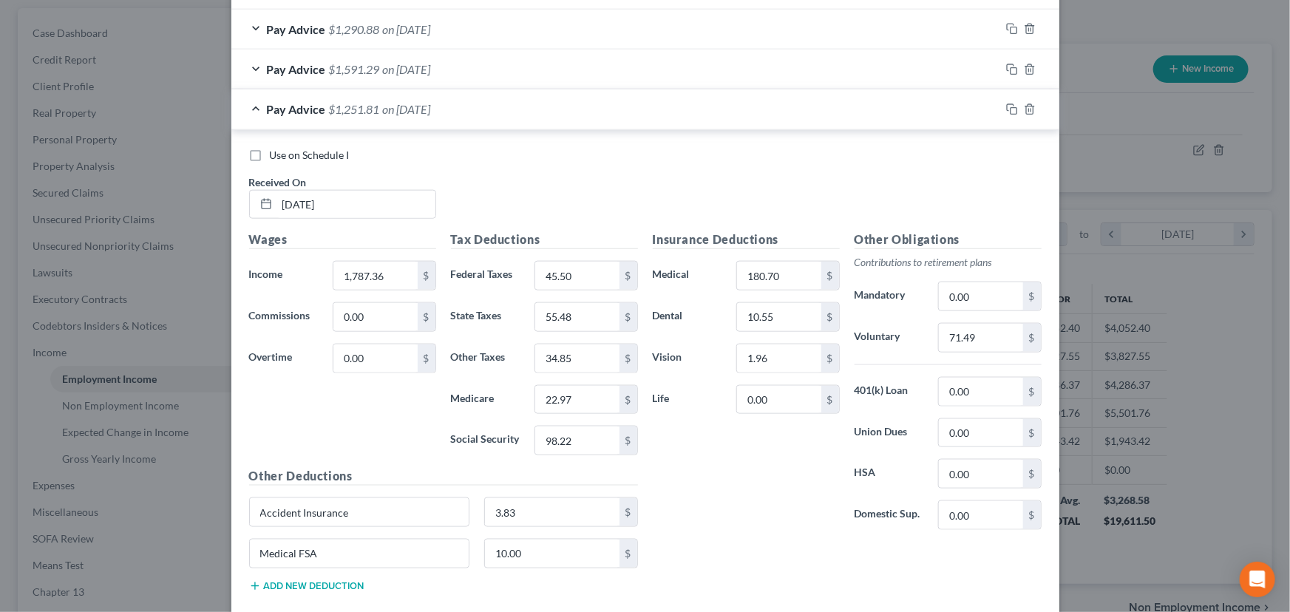
scroll to position [883, 0]
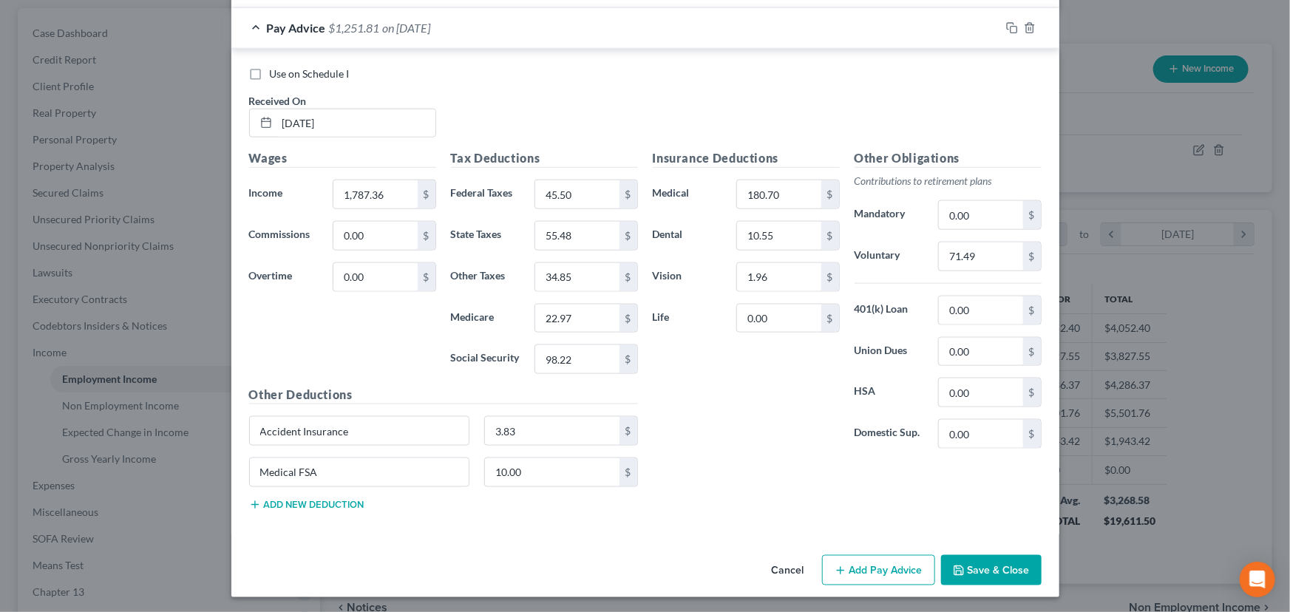
click at [407, 42] on div "Pay Advice $1,251.81 on [DATE]" at bounding box center [615, 27] width 769 height 39
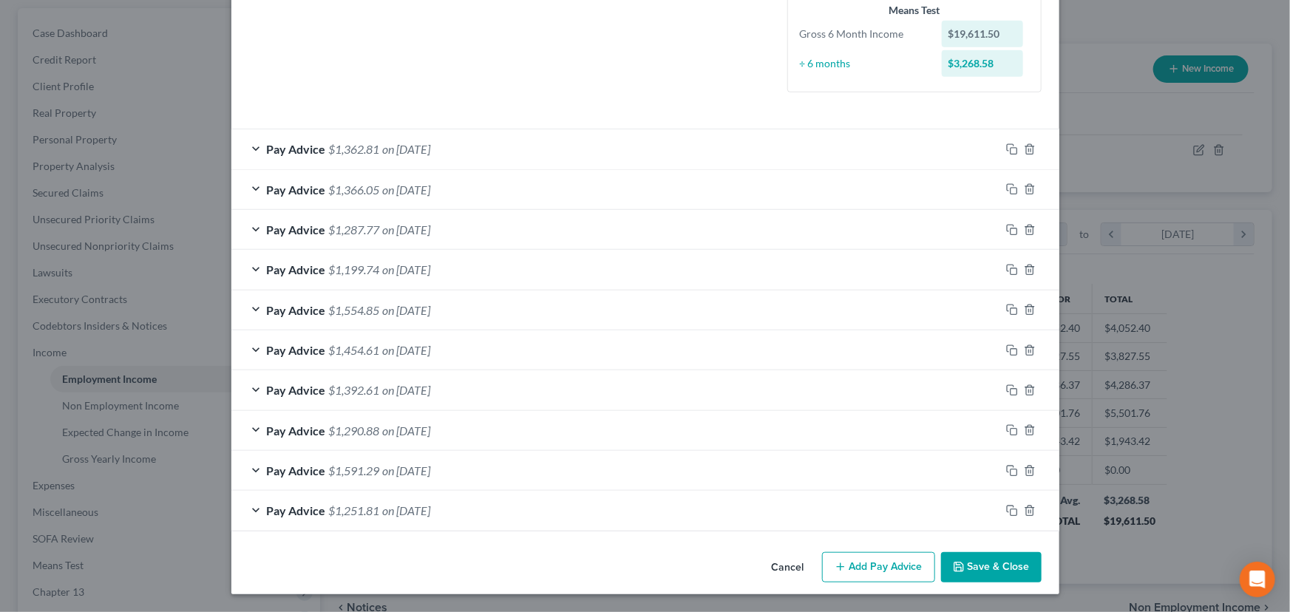
scroll to position [398, 0]
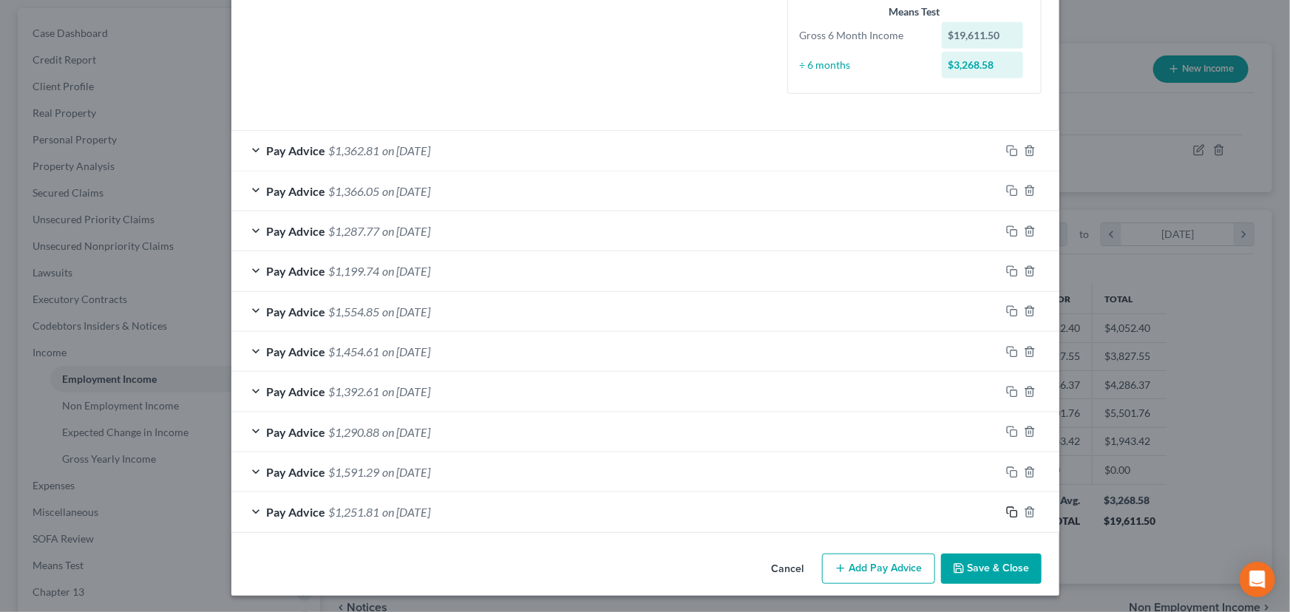
click at [1006, 510] on icon "button" at bounding box center [1012, 512] width 12 height 12
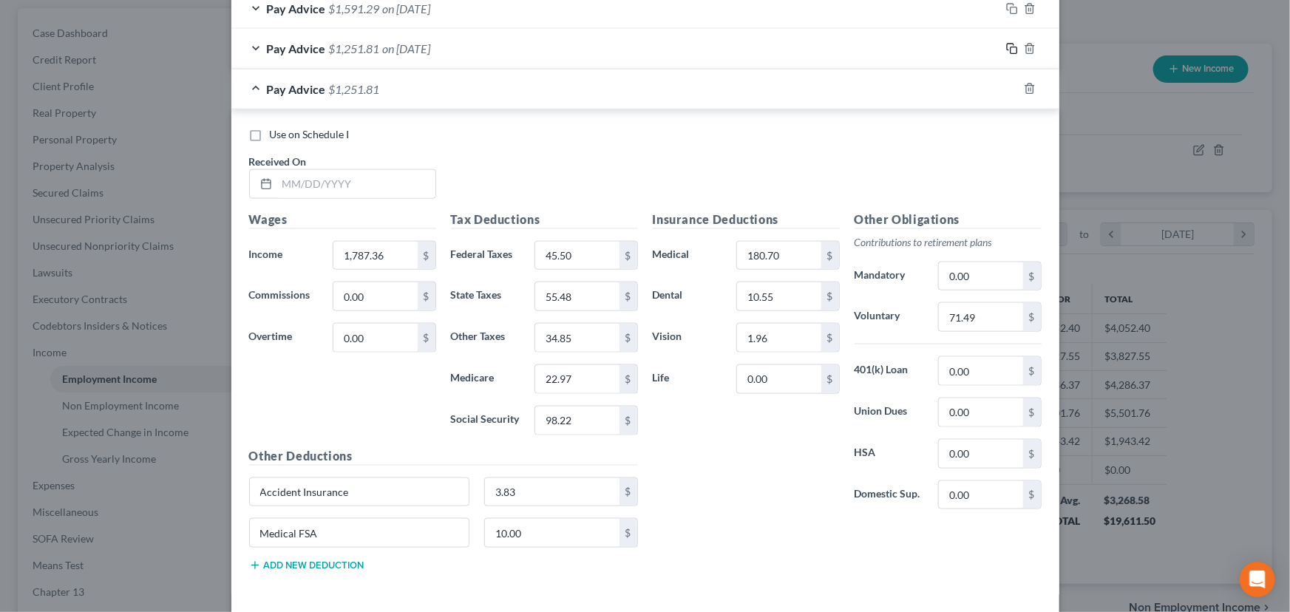
scroll to position [869, 0]
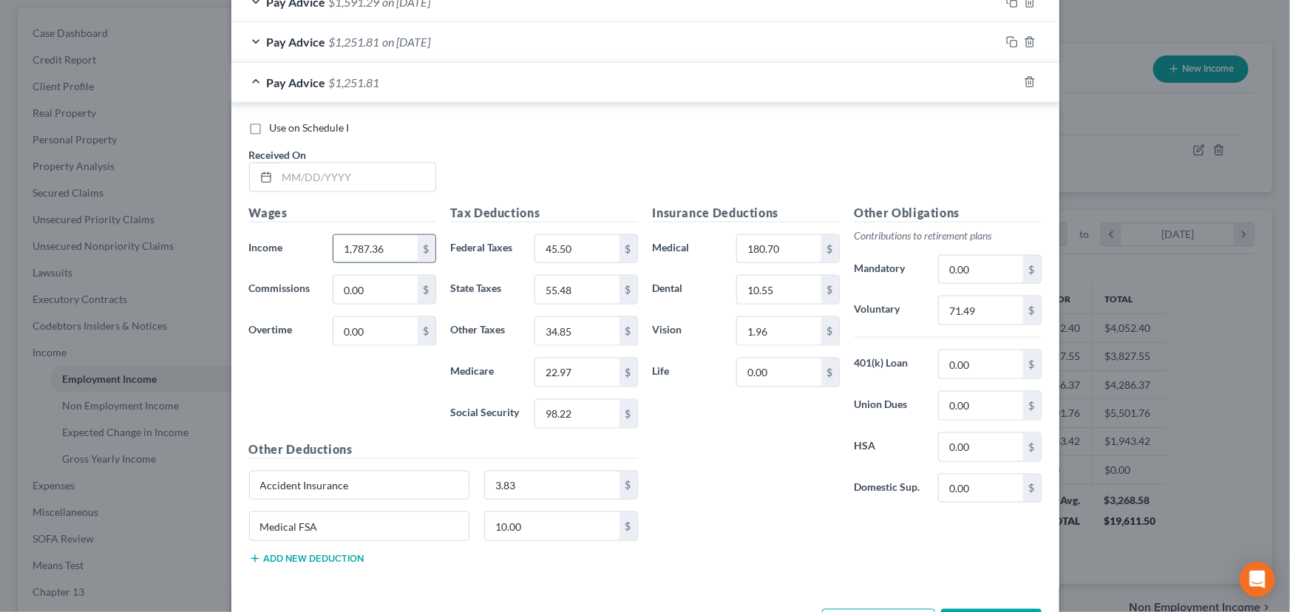
click at [399, 249] on input "1,787.36" at bounding box center [375, 249] width 84 height 28
click at [588, 245] on input "45.50" at bounding box center [577, 249] width 84 height 28
click at [593, 290] on input "55.48" at bounding box center [577, 290] width 84 height 28
click at [591, 332] on input "34.85" at bounding box center [577, 331] width 84 height 28
click at [600, 365] on input "22.97" at bounding box center [577, 373] width 84 height 28
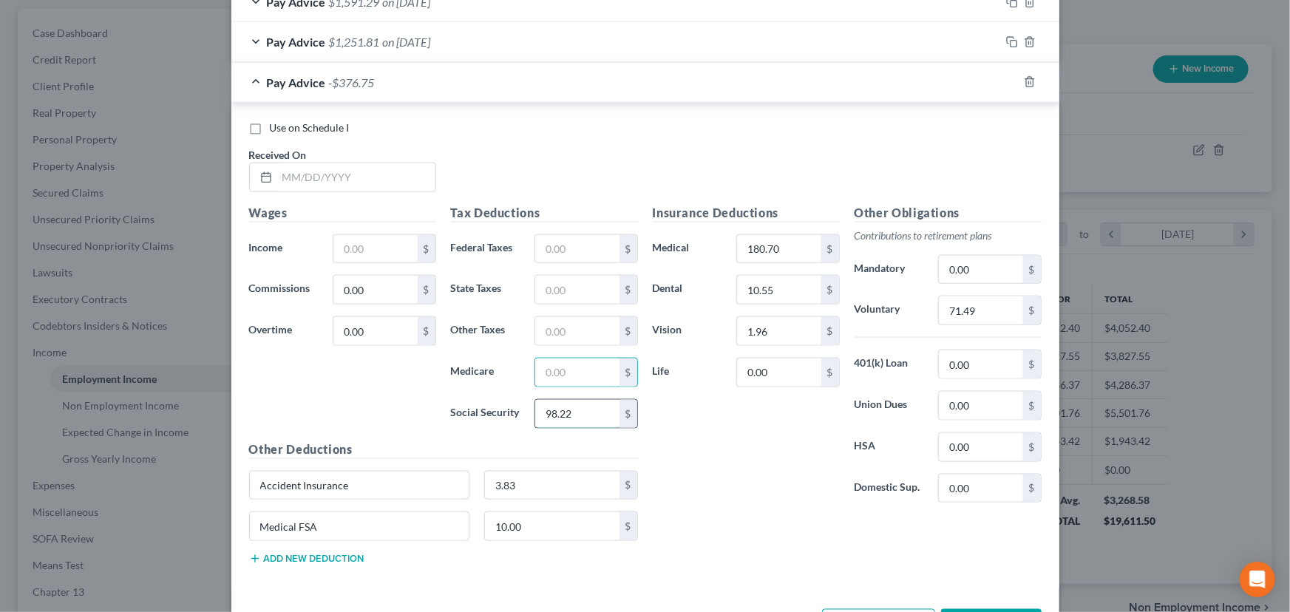
click at [599, 410] on input "98.22" at bounding box center [577, 414] width 84 height 28
click at [746, 435] on div "Insurance Deductions Medical 180.70 $ Dental 10.55 $ Vision 1.96 $ Life 0.00 $" at bounding box center [746, 359] width 202 height 311
click at [319, 144] on div "Use on Schedule I Received On *" at bounding box center [645, 163] width 807 height 84
click at [327, 169] on input "text" at bounding box center [356, 177] width 158 height 28
type input "[DATE]"
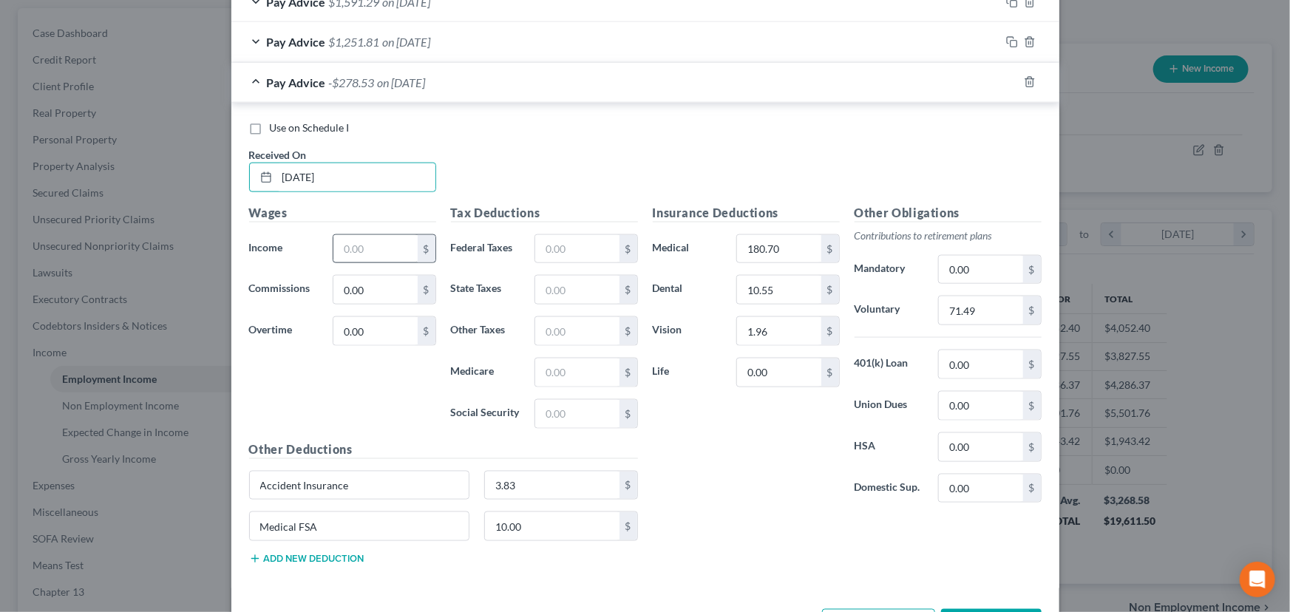
click at [397, 228] on div "Wages Income * $ Commissions 0.00 $ Overtime 0.00 $" at bounding box center [343, 322] width 202 height 237
click at [397, 235] on input "text" at bounding box center [375, 249] width 84 height 28
drag, startPoint x: 385, startPoint y: 248, endPoint x: 17, endPoint y: 317, distance: 374.7
click at [385, 248] on input "text" at bounding box center [375, 249] width 84 height 28
type input "2,119.44"
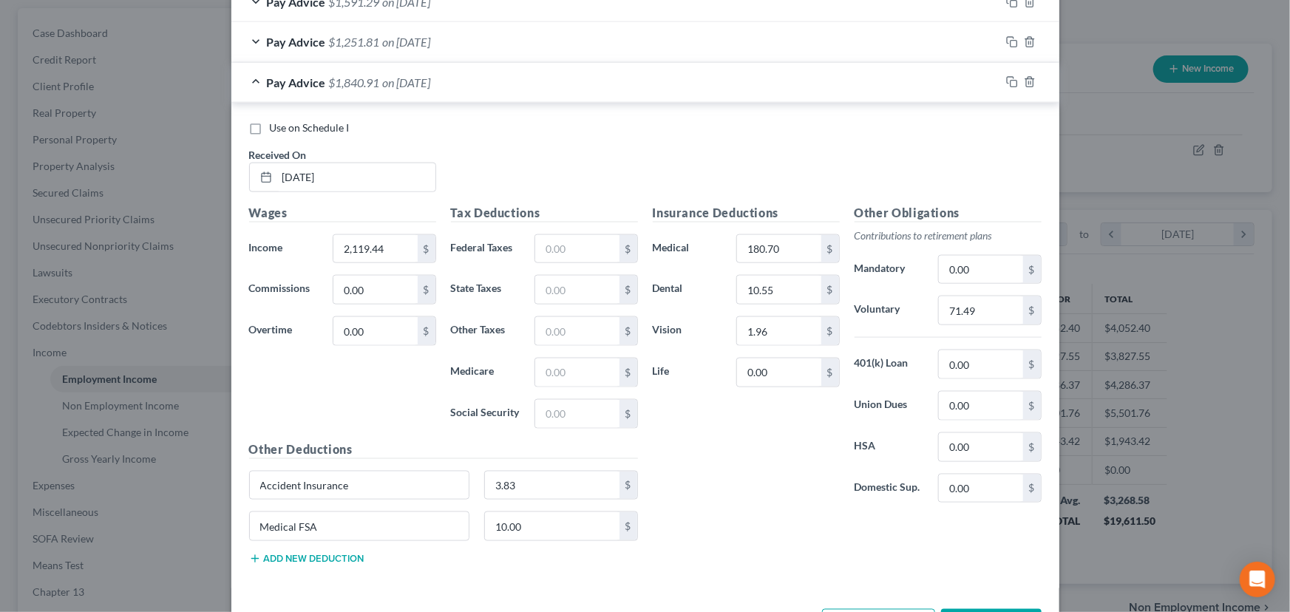
click at [478, 168] on div "Use on Schedule I Received On * [DATE]" at bounding box center [645, 163] width 807 height 84
click at [574, 248] on input "text" at bounding box center [577, 249] width 84 height 28
type input "83.61"
click at [569, 416] on input "text" at bounding box center [577, 414] width 84 height 28
type input "118.81"
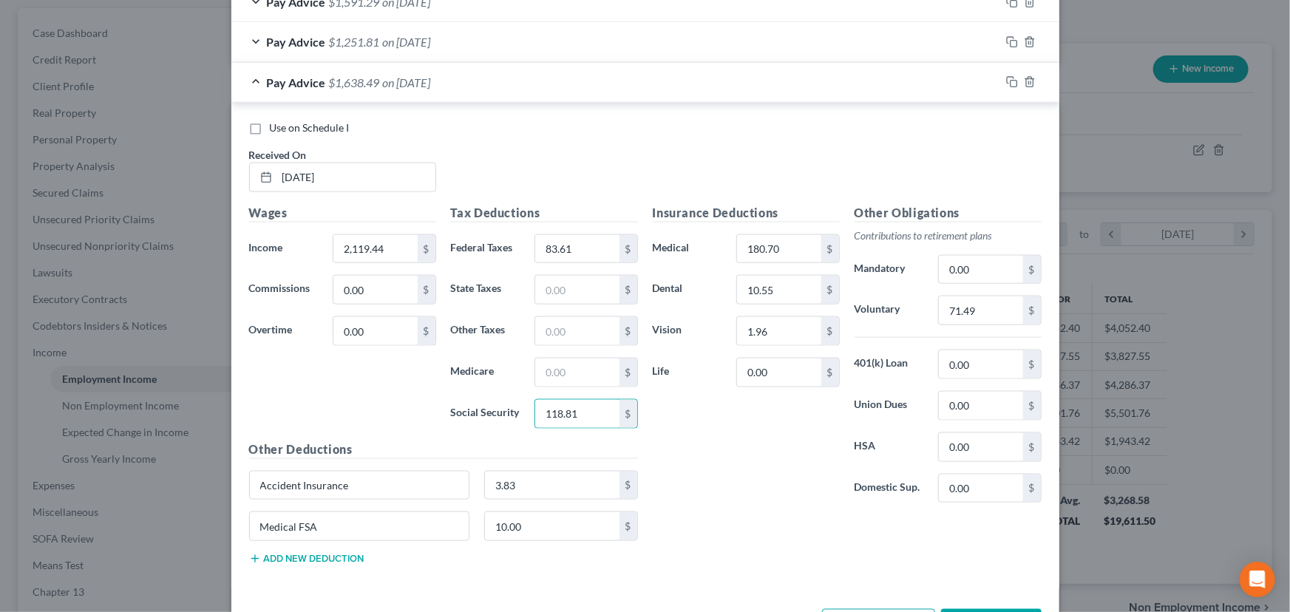
click at [719, 423] on div "Insurance Deductions Medical 180.70 $ Dental 10.55 $ Vision 1.96 $ Life 0.00 $" at bounding box center [746, 359] width 202 height 311
click at [577, 369] on input "text" at bounding box center [577, 373] width 84 height 28
type input "27.79"
click at [566, 279] on input "text" at bounding box center [577, 290] width 84 height 28
type input "68.23"
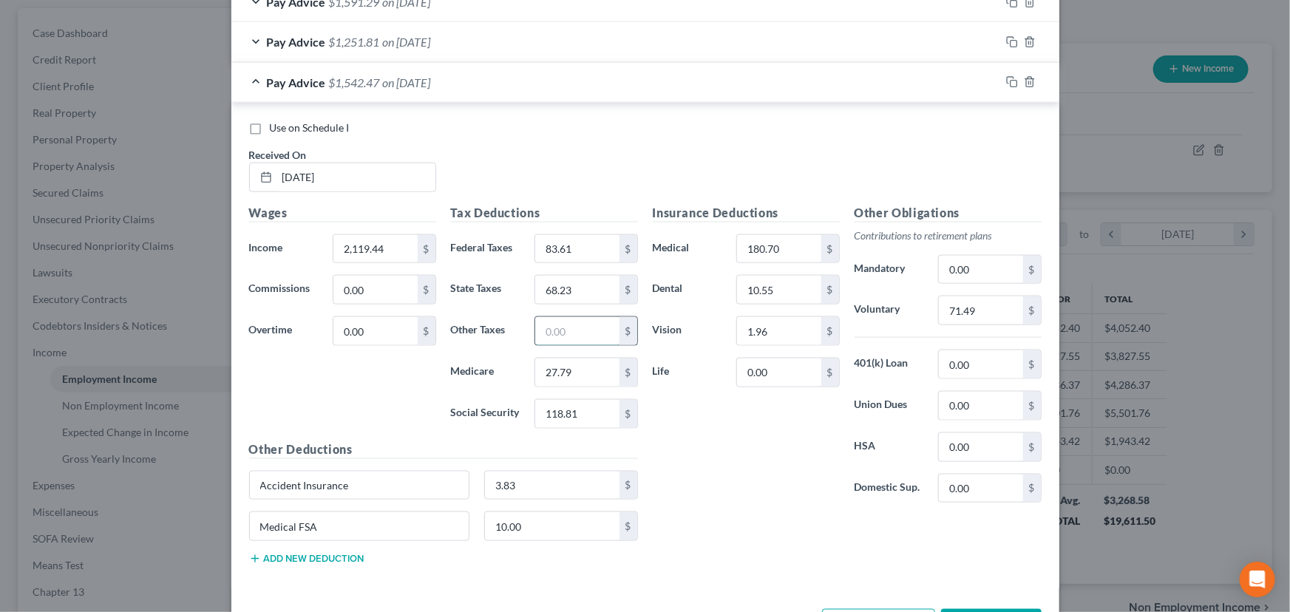
click at [566, 326] on input "text" at bounding box center [577, 331] width 84 height 28
type input "41.33"
click at [544, 171] on div "Use on Schedule I Received On * [DATE]" at bounding box center [645, 163] width 807 height 84
click at [983, 304] on input "71.49" at bounding box center [981, 310] width 84 height 28
type input "84.78"
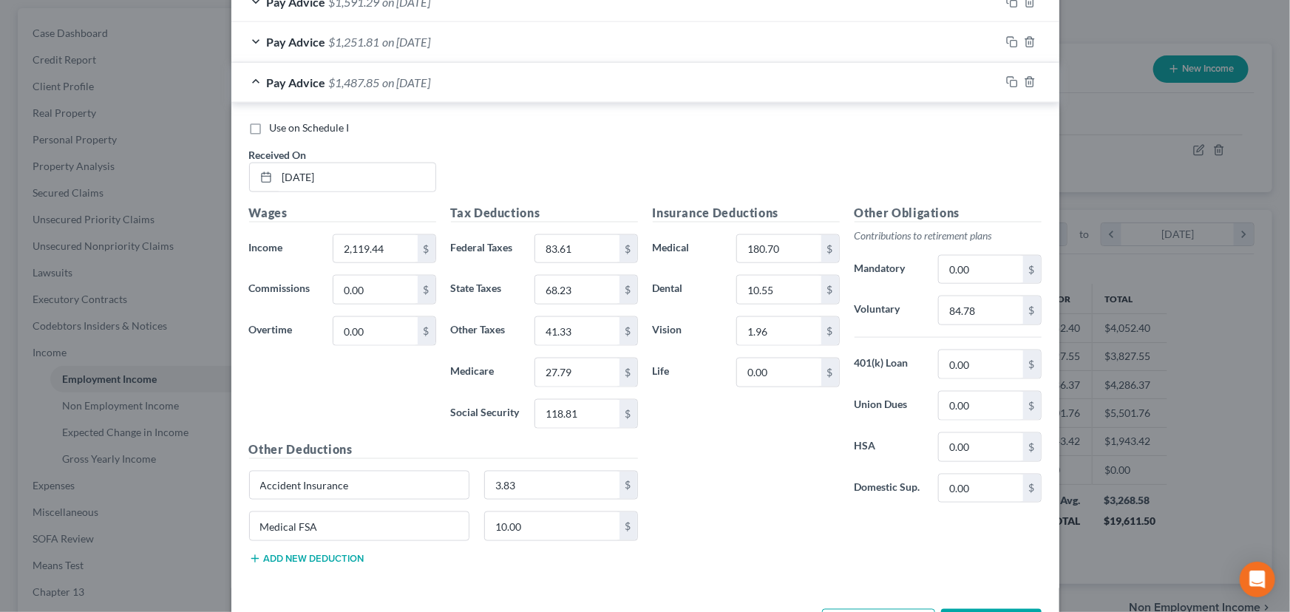
click at [792, 503] on div "Insurance Deductions Medical 180.70 $ Dental 10.55 $ Vision 1.96 $ Life 0.00 $" at bounding box center [746, 359] width 202 height 311
click at [485, 172] on div "Use on Schedule I Received On * [DATE]" at bounding box center [645, 163] width 807 height 84
click at [659, 160] on div "Use on Schedule I Received On * [DATE]" at bounding box center [645, 163] width 807 height 84
click at [441, 69] on div "Pay Advice $1,487.85 on [DATE]" at bounding box center [615, 82] width 769 height 39
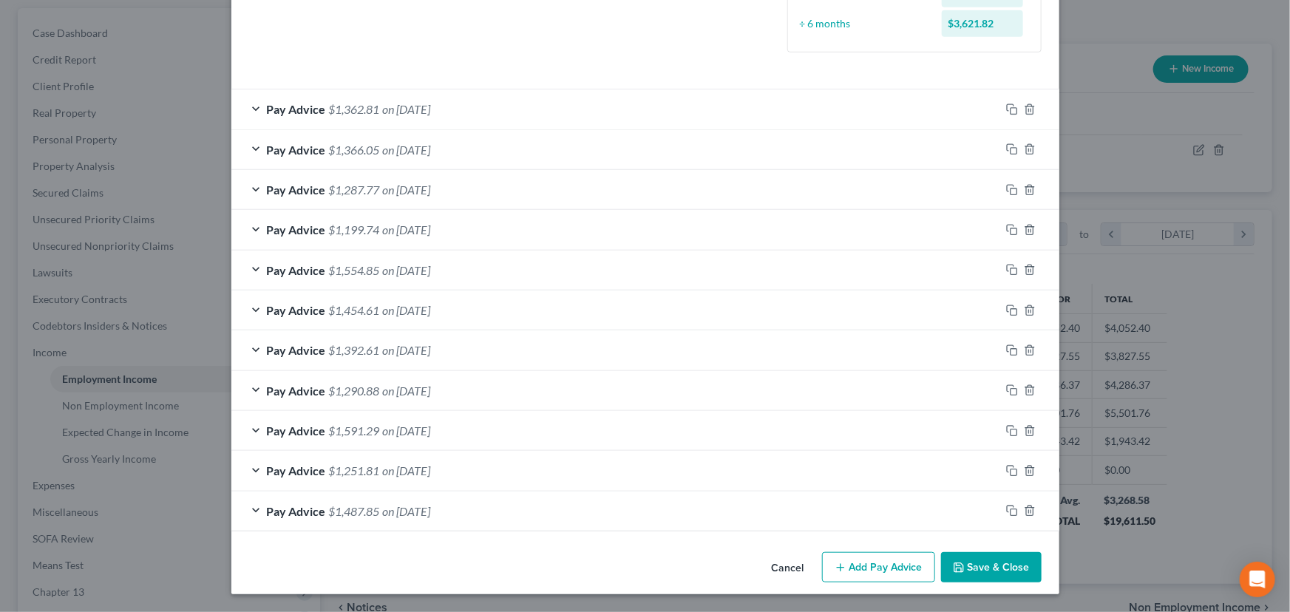
scroll to position [438, 0]
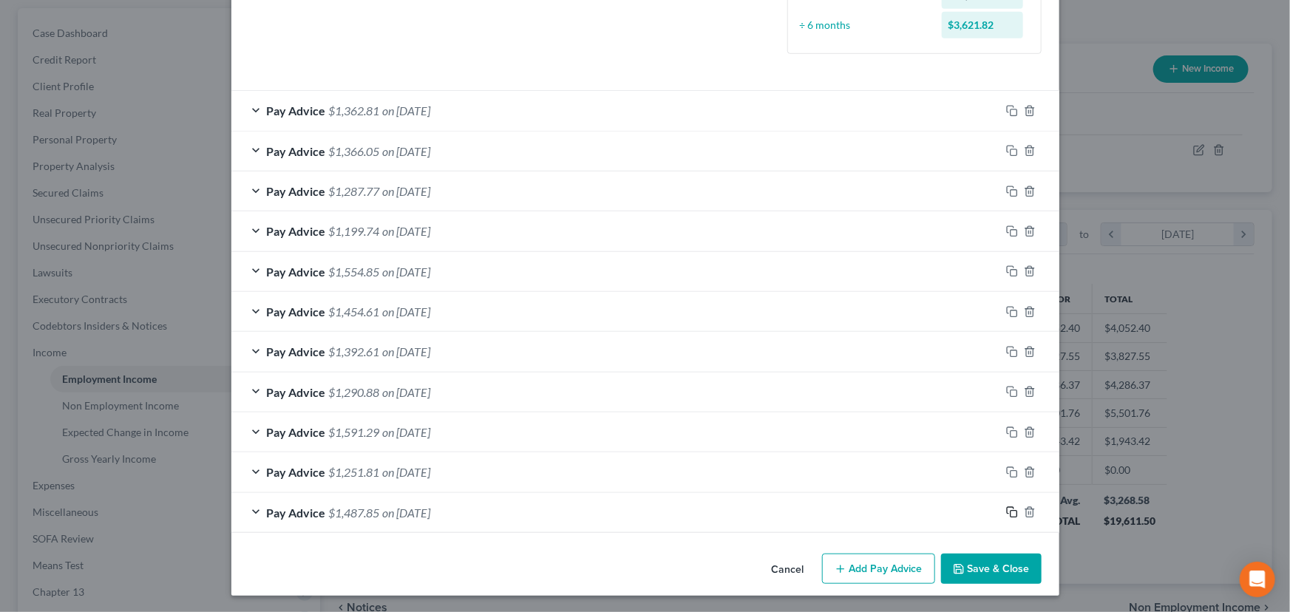
click at [1006, 511] on icon "button" at bounding box center [1012, 512] width 12 height 12
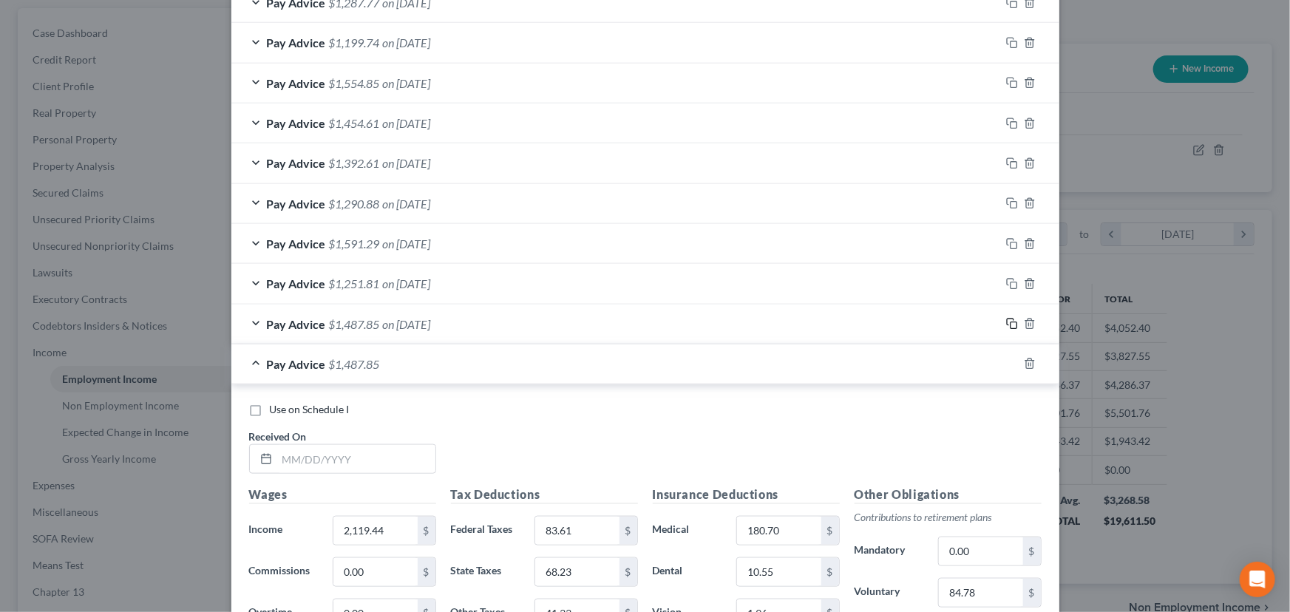
scroll to position [963, 0]
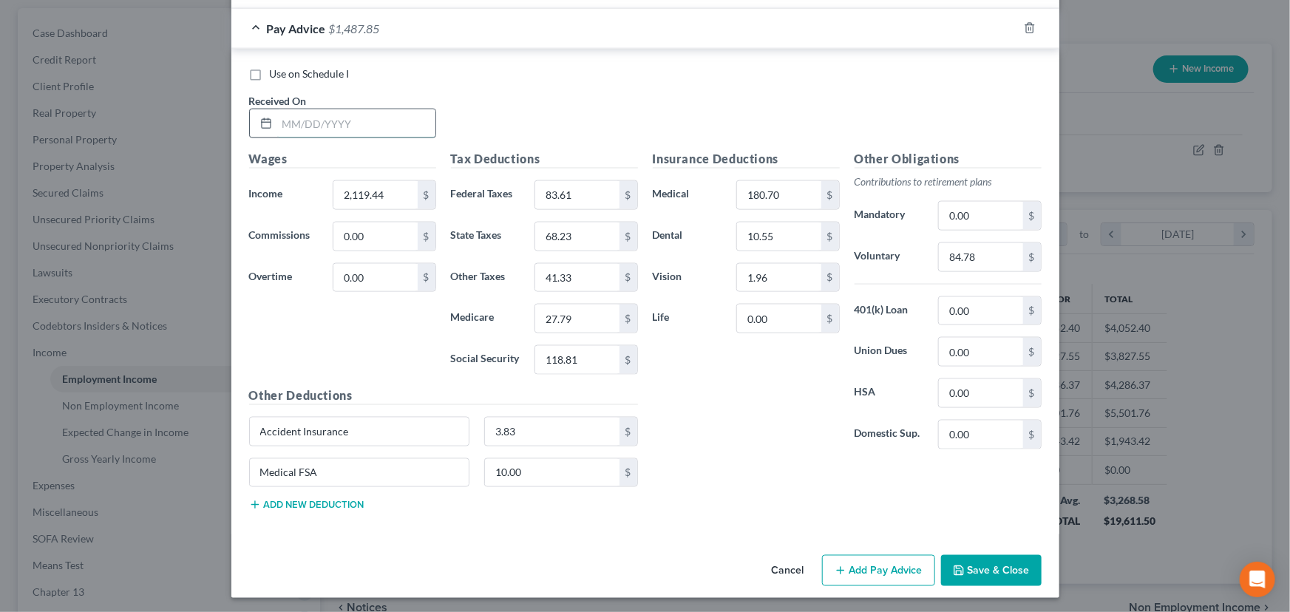
click at [357, 126] on input "text" at bounding box center [356, 123] width 158 height 28
type input "[DATE]"
click at [388, 186] on input "2,119.44" at bounding box center [375, 195] width 84 height 28
click at [585, 191] on input "83.61" at bounding box center [577, 195] width 84 height 28
click at [585, 218] on div "Tax Deductions Federal Taxes $ State Taxes 68.23 $ Other Taxes 41.33 $ Medicare…" at bounding box center [545, 268] width 202 height 237
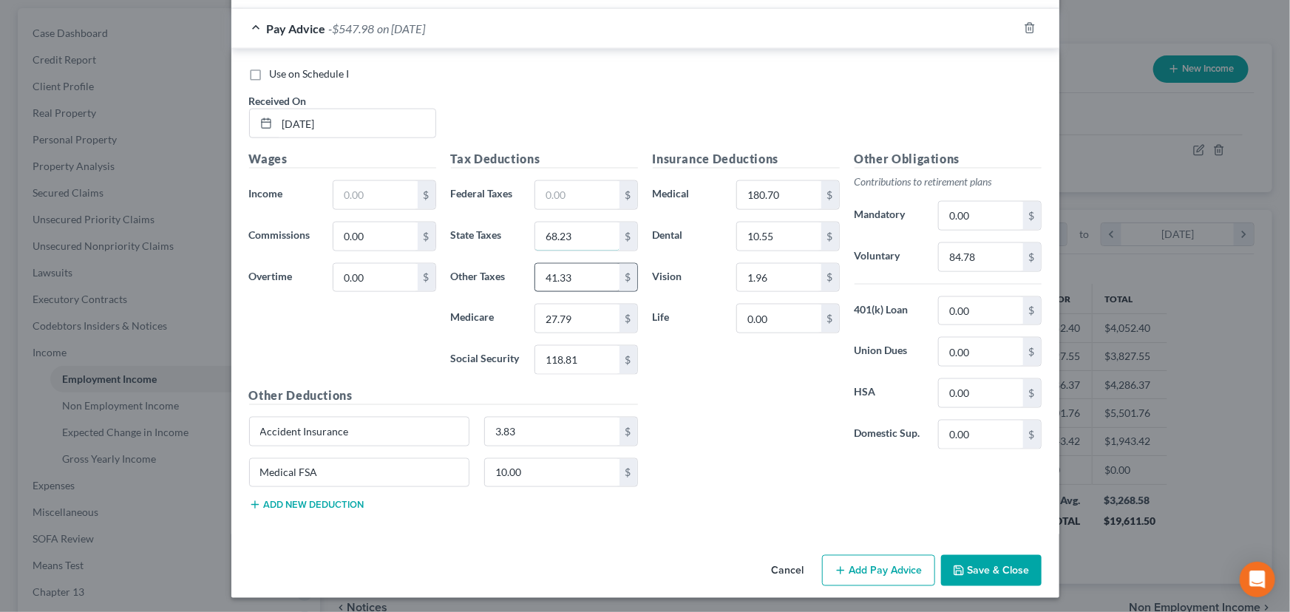
click at [583, 237] on input "68.23" at bounding box center [577, 237] width 84 height 28
click at [583, 276] on input "41.33" at bounding box center [577, 278] width 84 height 28
click at [588, 314] on input "27.79" at bounding box center [577, 319] width 84 height 28
click at [588, 350] on input "118.81" at bounding box center [577, 360] width 84 height 28
drag, startPoint x: 347, startPoint y: 191, endPoint x: 17, endPoint y: 274, distance: 340.0
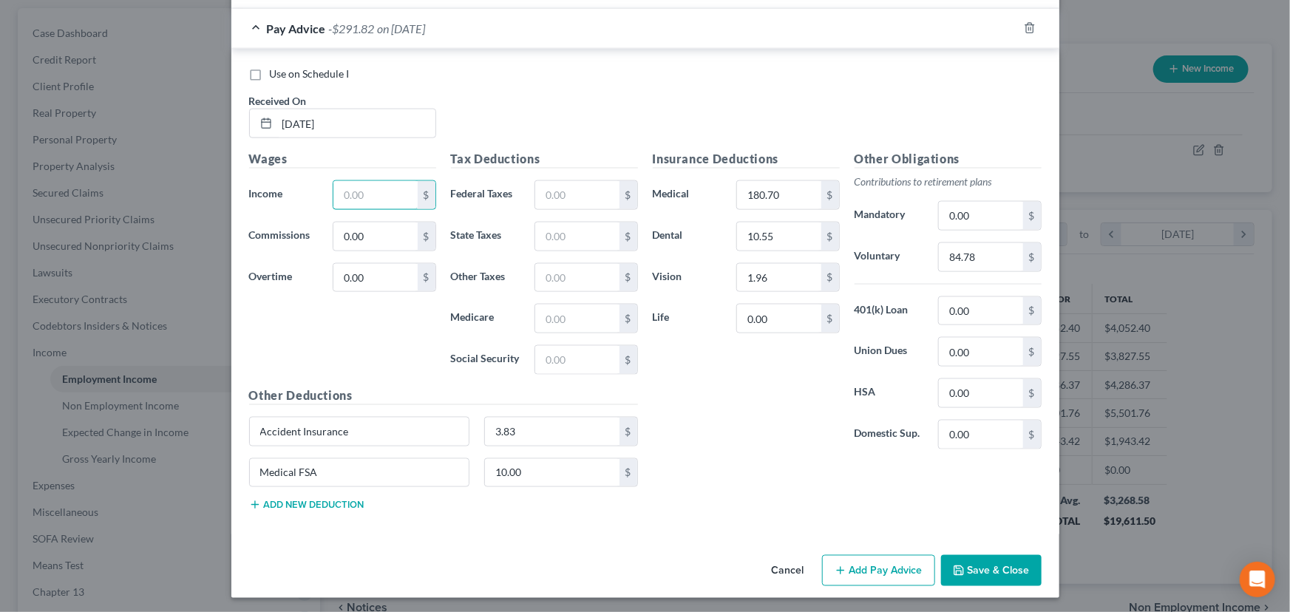
click at [347, 191] on input "text" at bounding box center [375, 195] width 84 height 28
type input "1,933.73"
click at [549, 196] on input "text" at bounding box center [577, 195] width 84 height 28
type input "62.23"
click at [547, 360] on input "text" at bounding box center [577, 360] width 84 height 28
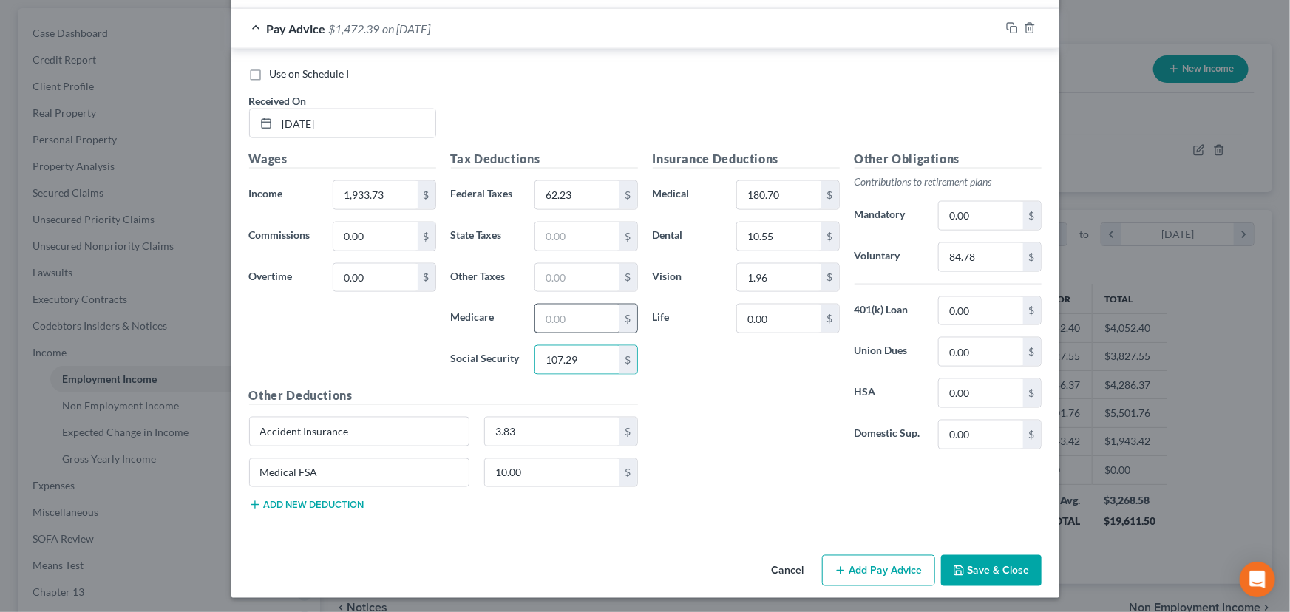
type input "107.29"
click at [570, 320] on input "text" at bounding box center [577, 319] width 84 height 28
type input "25.09"
click at [562, 243] on input "text" at bounding box center [577, 237] width 84 height 28
type input "61.09"
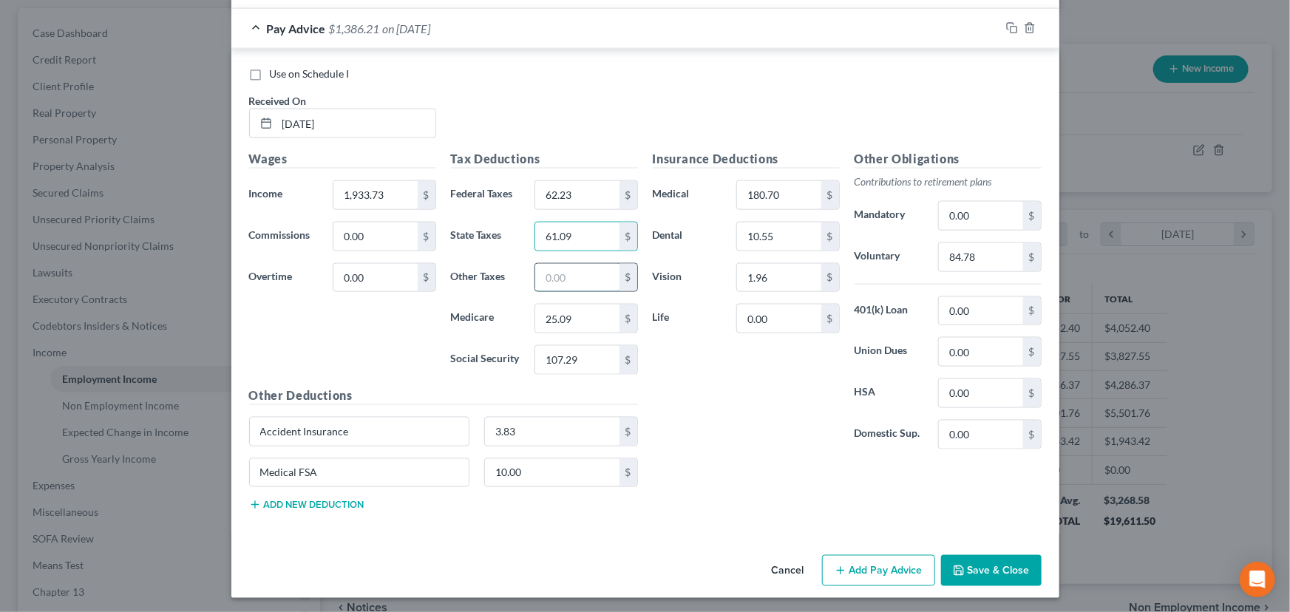
click at [562, 270] on input "text" at bounding box center [577, 278] width 84 height 28
type input "37.71"
click at [976, 266] on input "84.78" at bounding box center [981, 257] width 84 height 28
click at [742, 441] on div "Insurance Deductions Medical 180.70 $ Dental 10.55 $ Vision 1.96 $ Life 0.00 $" at bounding box center [746, 305] width 202 height 311
click at [982, 251] on input "180.70" at bounding box center [981, 257] width 84 height 28
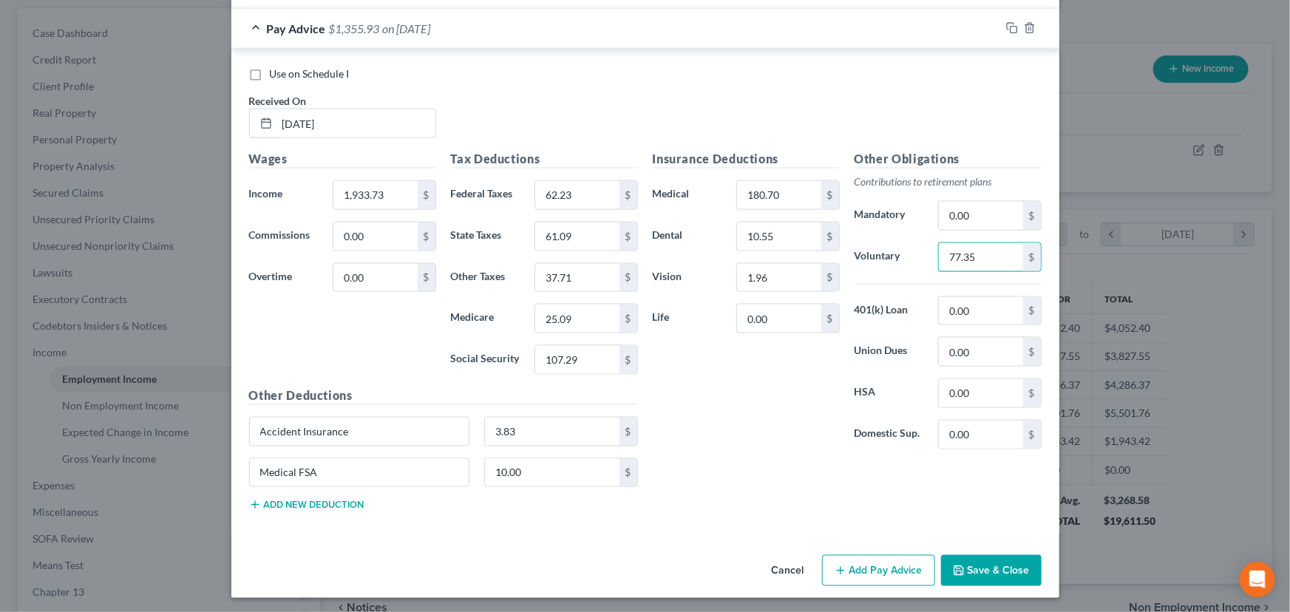
type input "77.35"
click at [699, 435] on div "Insurance Deductions Medical 180.70 $ Dental 10.55 $ Vision 1.96 $ Life 0.00 $" at bounding box center [746, 305] width 202 height 311
click at [431, 24] on span "on [DATE]" at bounding box center [407, 28] width 48 height 14
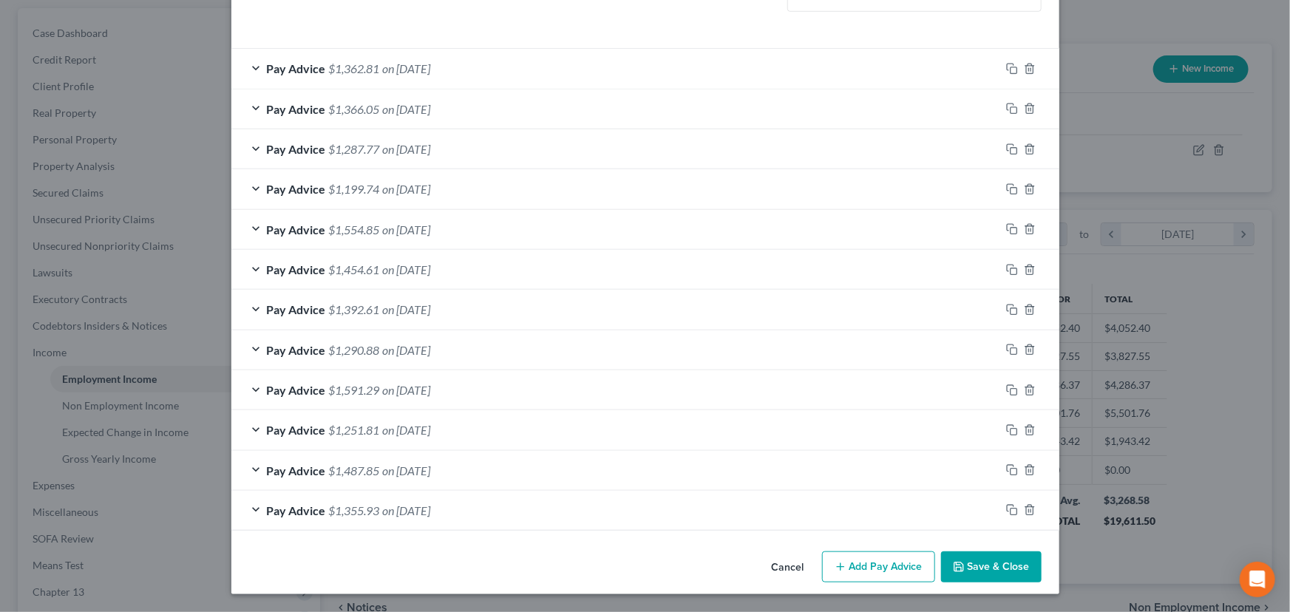
scroll to position [478, 0]
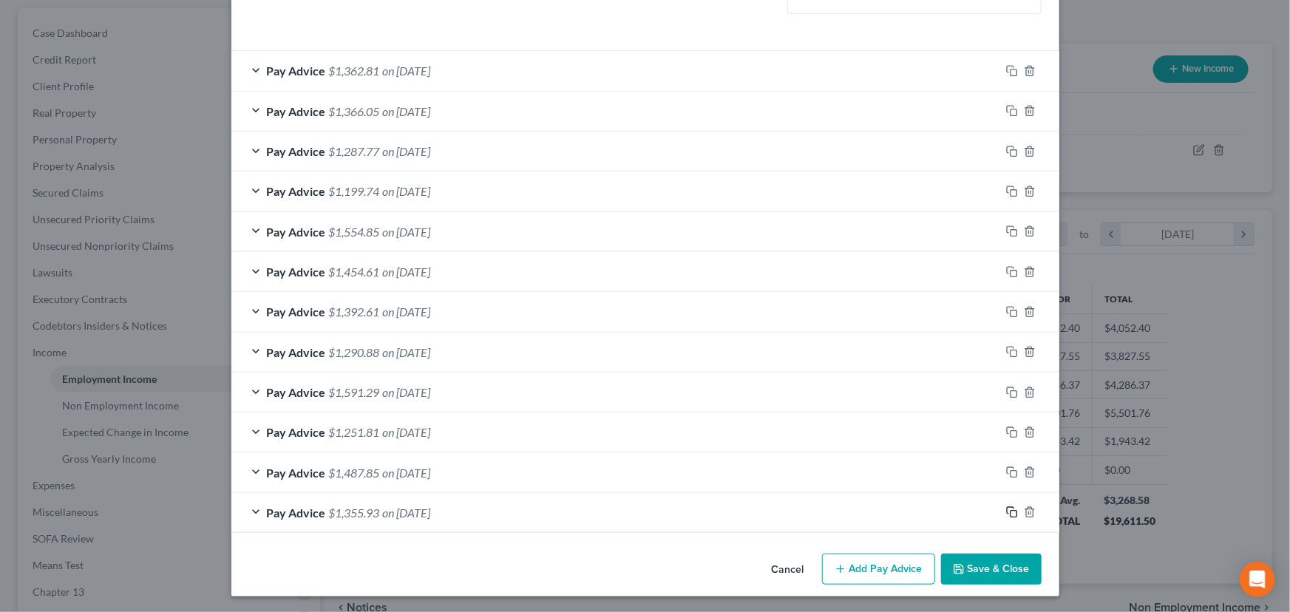
drag, startPoint x: 1008, startPoint y: 512, endPoint x: 667, endPoint y: 419, distance: 353.1
click at [1008, 512] on icon "button" at bounding box center [1012, 512] width 12 height 12
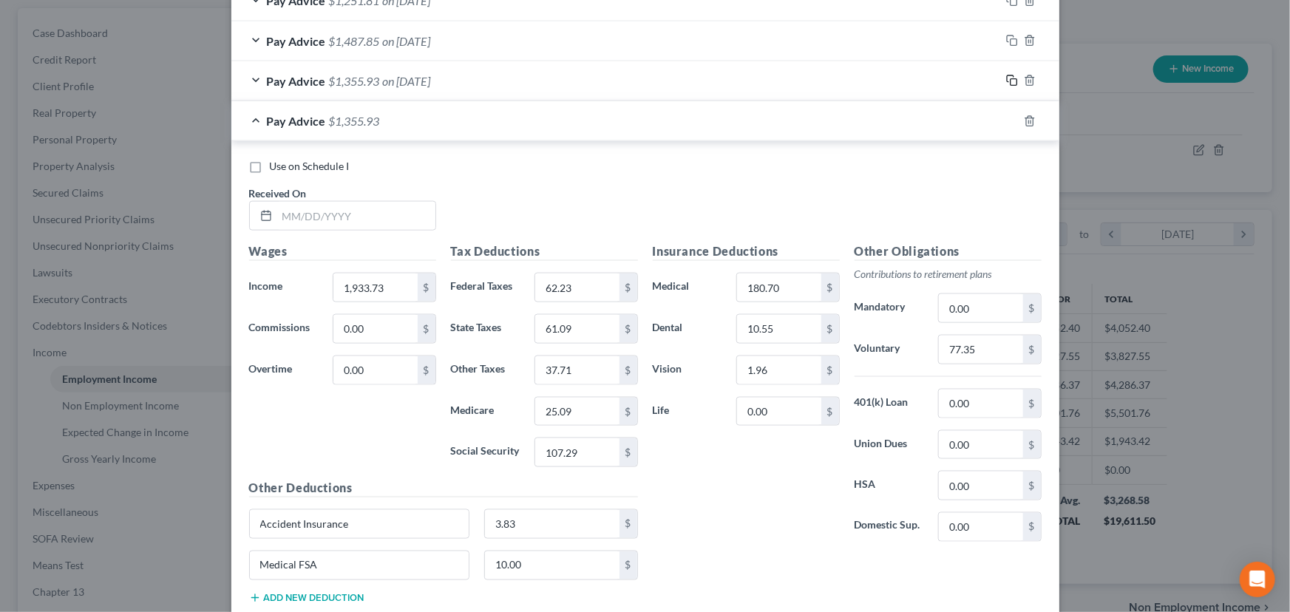
scroll to position [1003, 0]
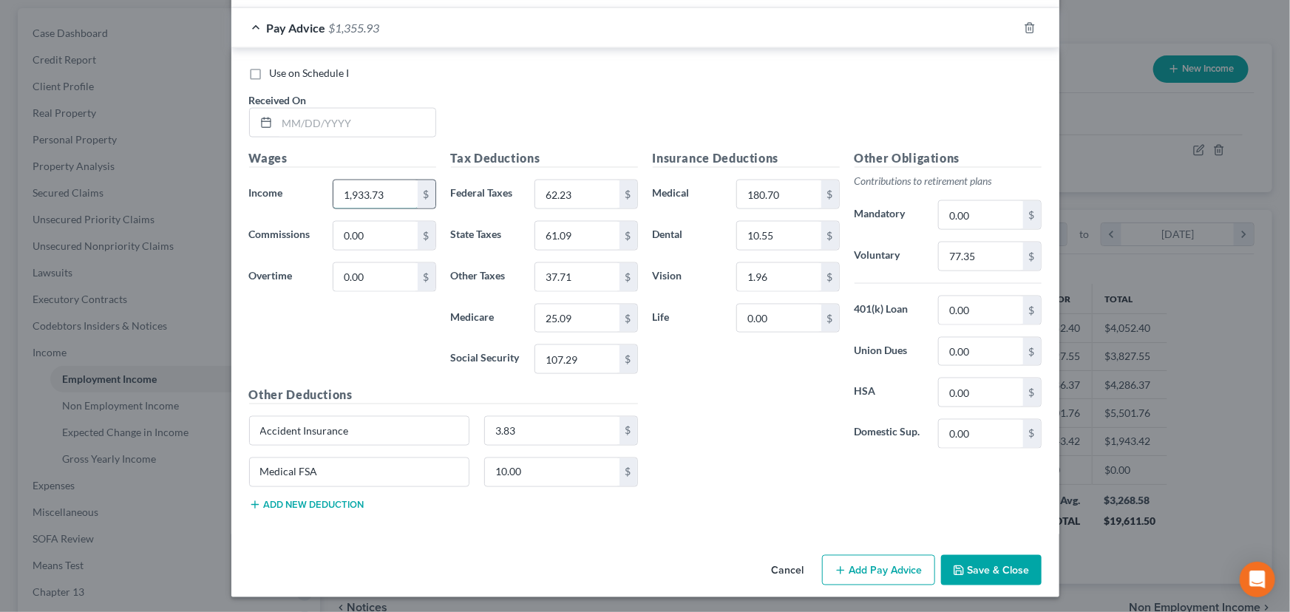
click at [378, 196] on input "1,933.73" at bounding box center [375, 194] width 84 height 28
click at [604, 203] on input "62.23" at bounding box center [577, 194] width 84 height 28
click at [589, 239] on input "61.09" at bounding box center [577, 236] width 84 height 28
click at [586, 273] on input "37.71" at bounding box center [577, 277] width 84 height 28
click at [588, 311] on input "25.09" at bounding box center [577, 319] width 84 height 28
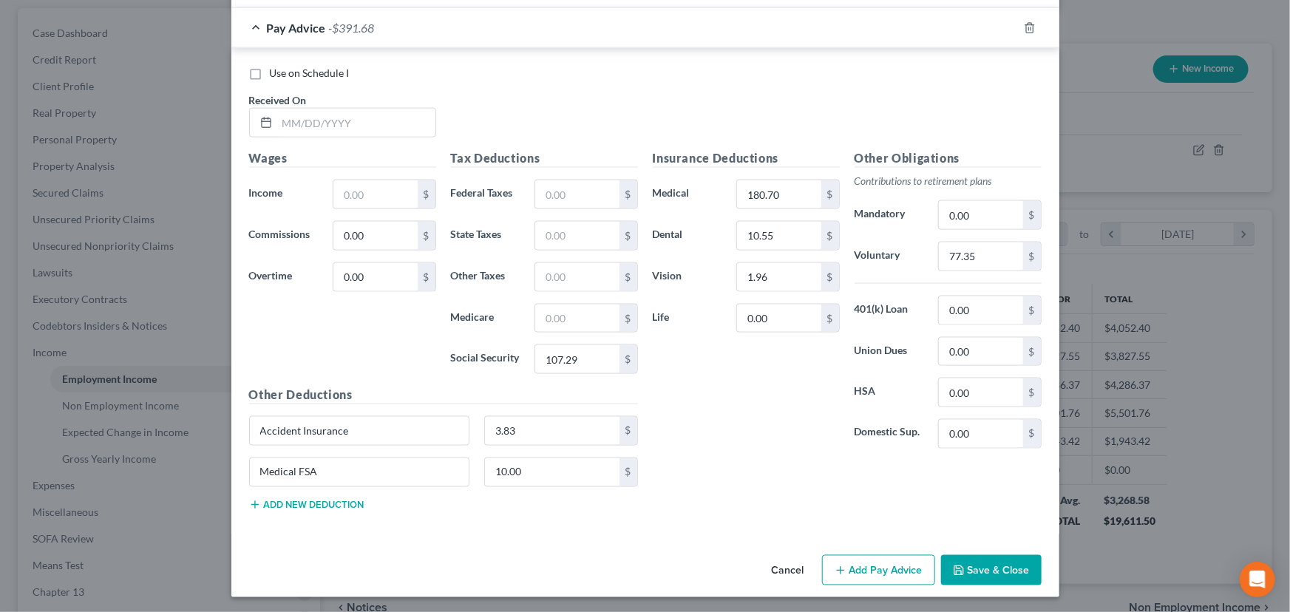
click at [590, 341] on div "Tax Deductions Federal Taxes $ State Taxes $ Other Taxes $ Medicare $ Social Se…" at bounding box center [545, 267] width 202 height 237
click at [590, 350] on input "107.29" at bounding box center [577, 359] width 84 height 28
click at [973, 260] on input "77.35" at bounding box center [981, 256] width 84 height 28
drag, startPoint x: 279, startPoint y: 126, endPoint x: 245, endPoint y: 156, distance: 46.1
click at [279, 126] on input "text" at bounding box center [356, 123] width 158 height 28
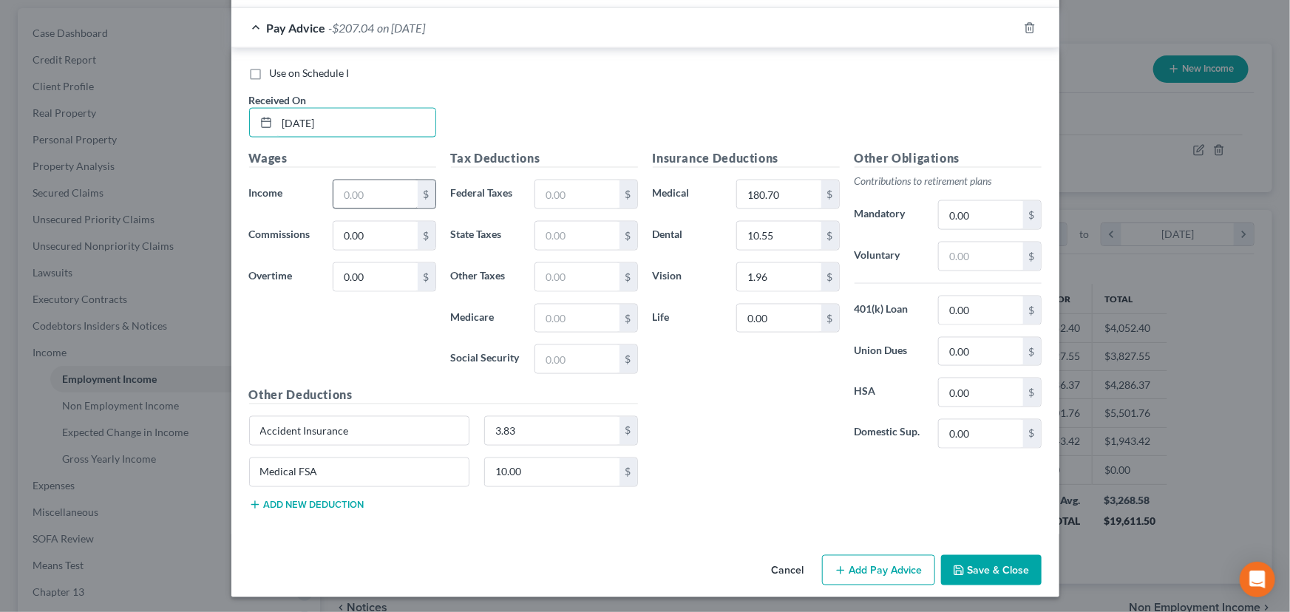
type input "[DATE]"
drag, startPoint x: 373, startPoint y: 197, endPoint x: 47, endPoint y: 304, distance: 343.0
click at [373, 197] on input "text" at bounding box center [375, 194] width 84 height 28
type input "1,971.89"
click at [547, 196] on input "text" at bounding box center [577, 194] width 84 height 28
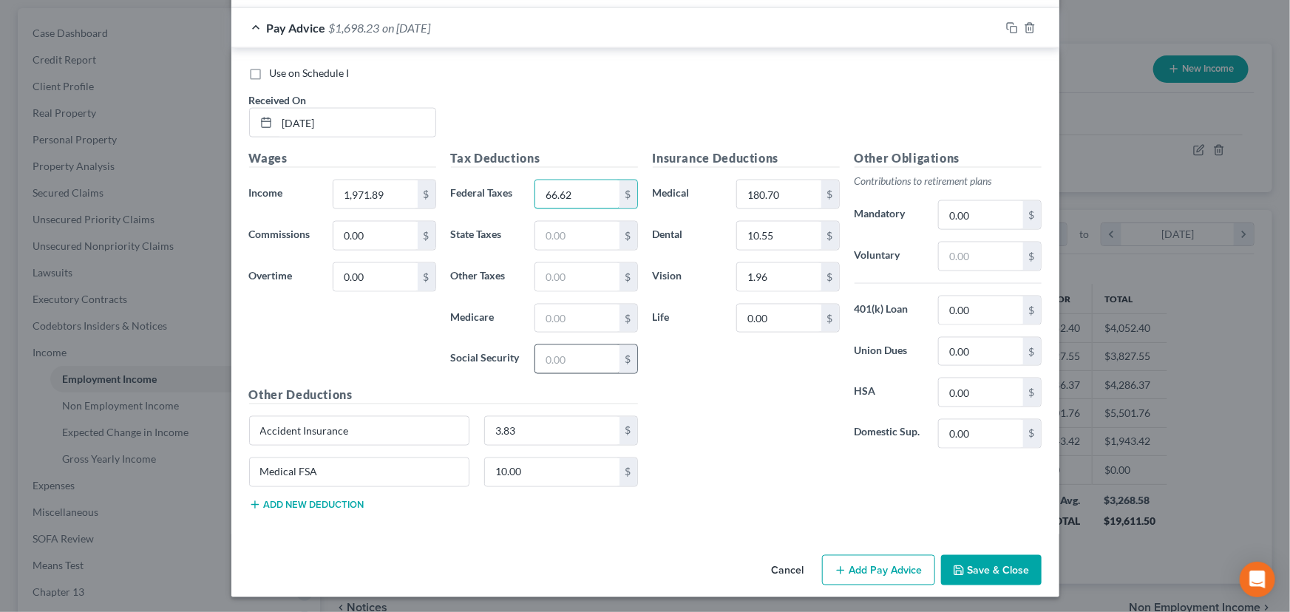
type input "66.62"
click at [547, 359] on input "text" at bounding box center [577, 359] width 84 height 28
type input "109.66"
click at [549, 320] on input "text" at bounding box center [577, 319] width 84 height 28
type input "25.65"
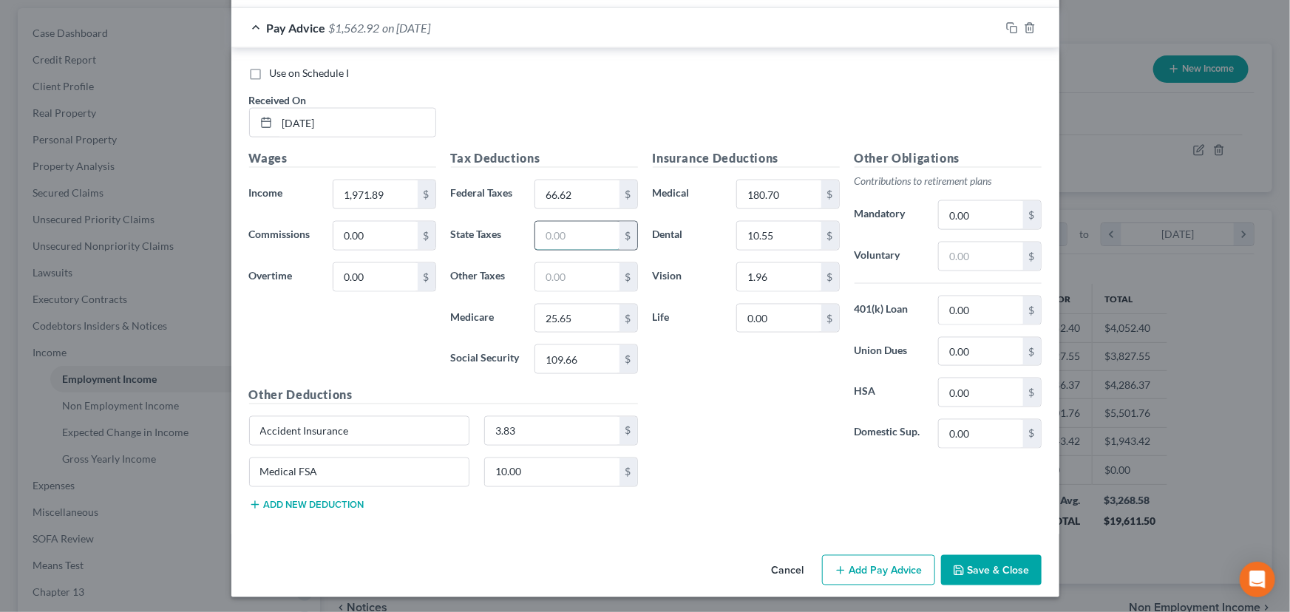
click at [567, 237] on input "text" at bounding box center [577, 236] width 84 height 28
type input "62.56"
click at [571, 277] on input "text" at bounding box center [577, 277] width 84 height 28
type input "38.45"
click at [674, 401] on div "Insurance Deductions Medical 180.70 $ Dental 10.55 $ Vision 1.96 $ Life 0.00 $" at bounding box center [746, 304] width 202 height 311
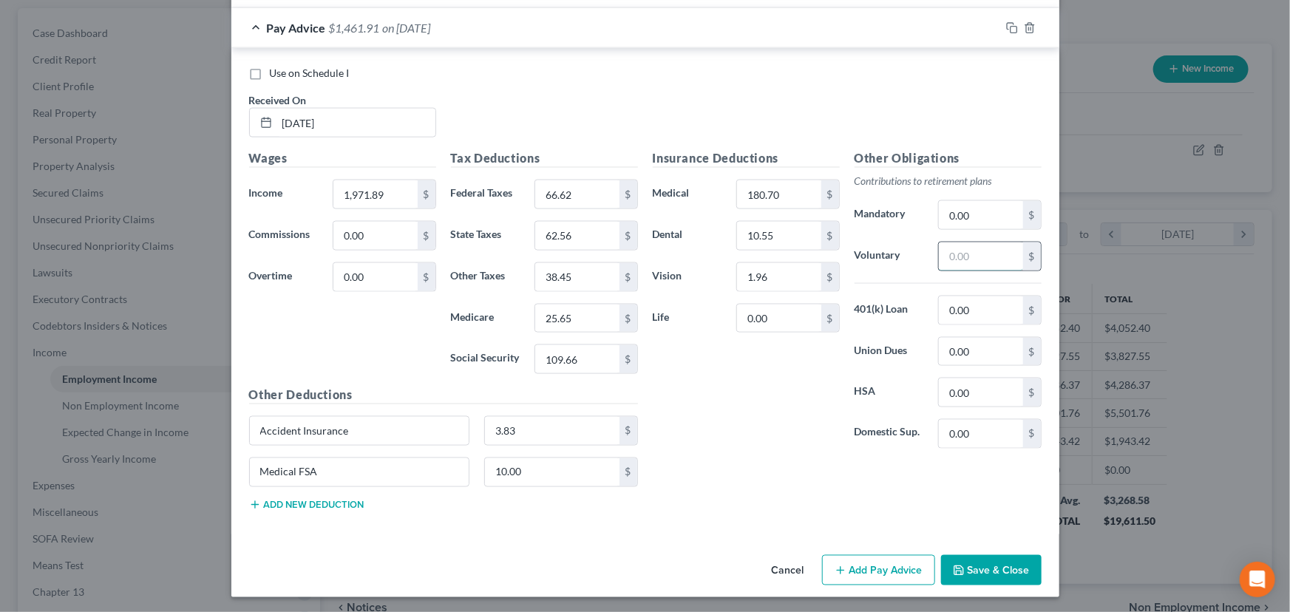
click at [983, 259] on input "text" at bounding box center [981, 256] width 84 height 28
type input "78.88"
click at [639, 466] on div "10.00 $" at bounding box center [561, 473] width 169 height 30
click at [466, 27] on div "Pay Advice $1,383.03 on [DATE]" at bounding box center [615, 27] width 769 height 39
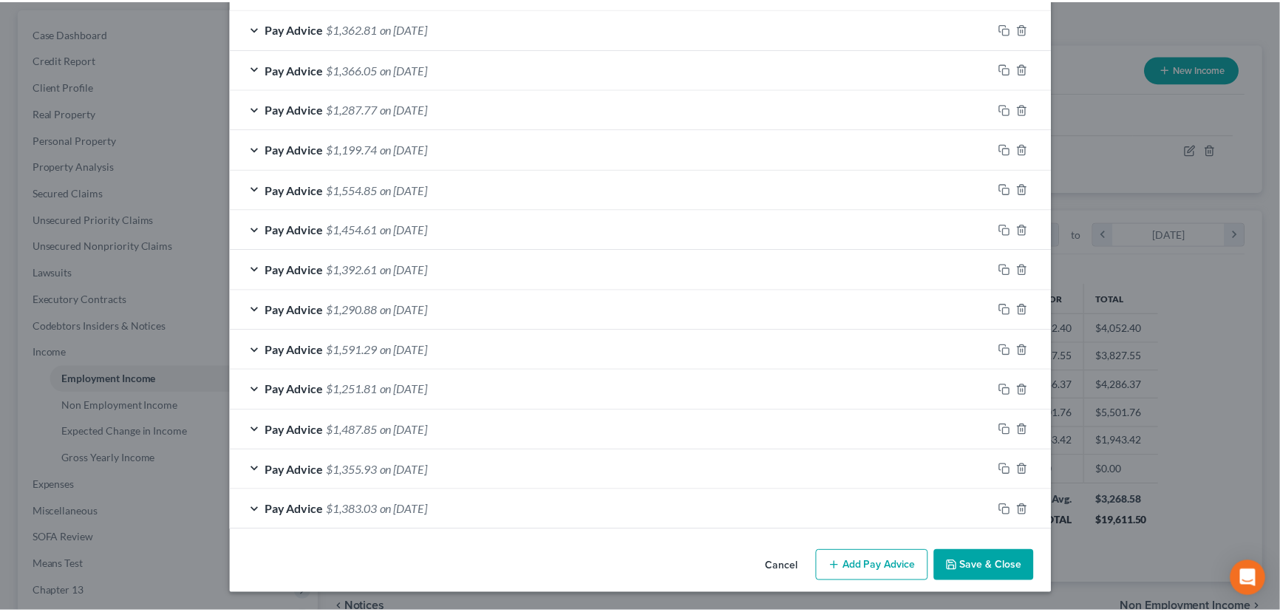
scroll to position [518, 0]
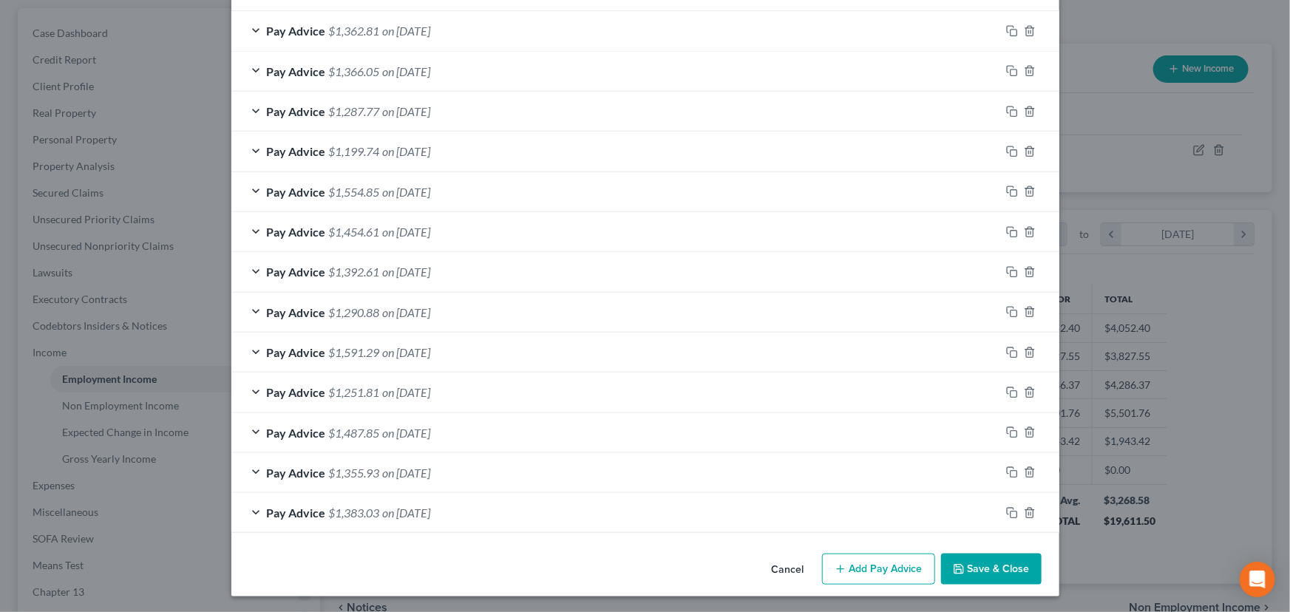
click at [972, 565] on button "Save & Close" at bounding box center [991, 569] width 101 height 31
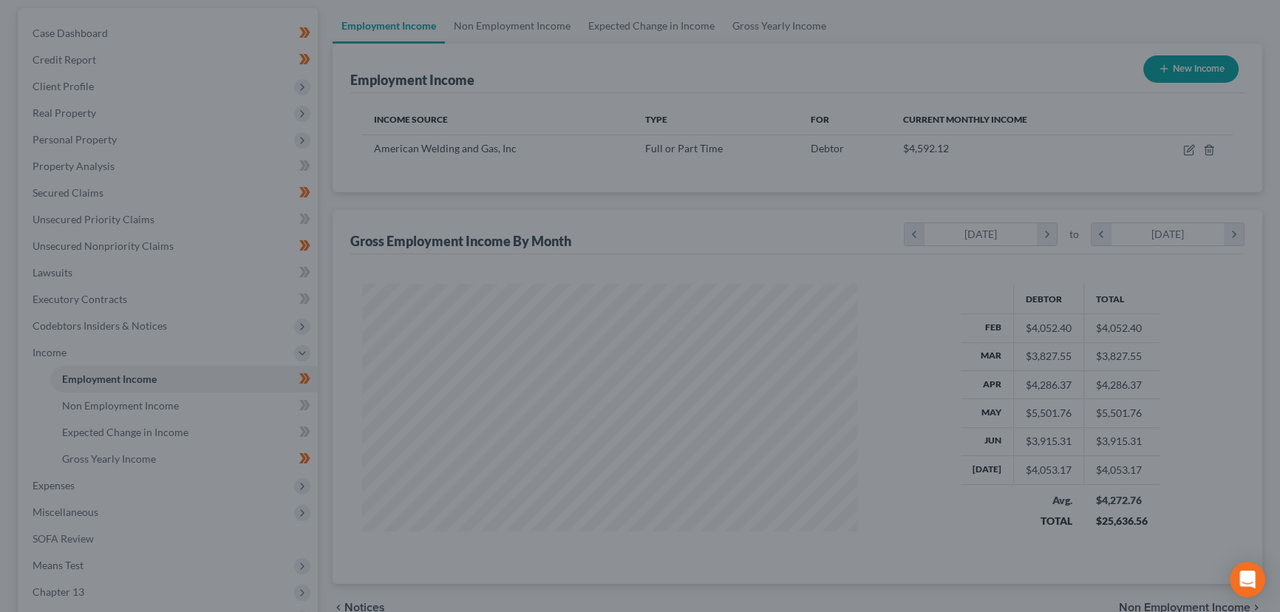
scroll to position [739031, 738771]
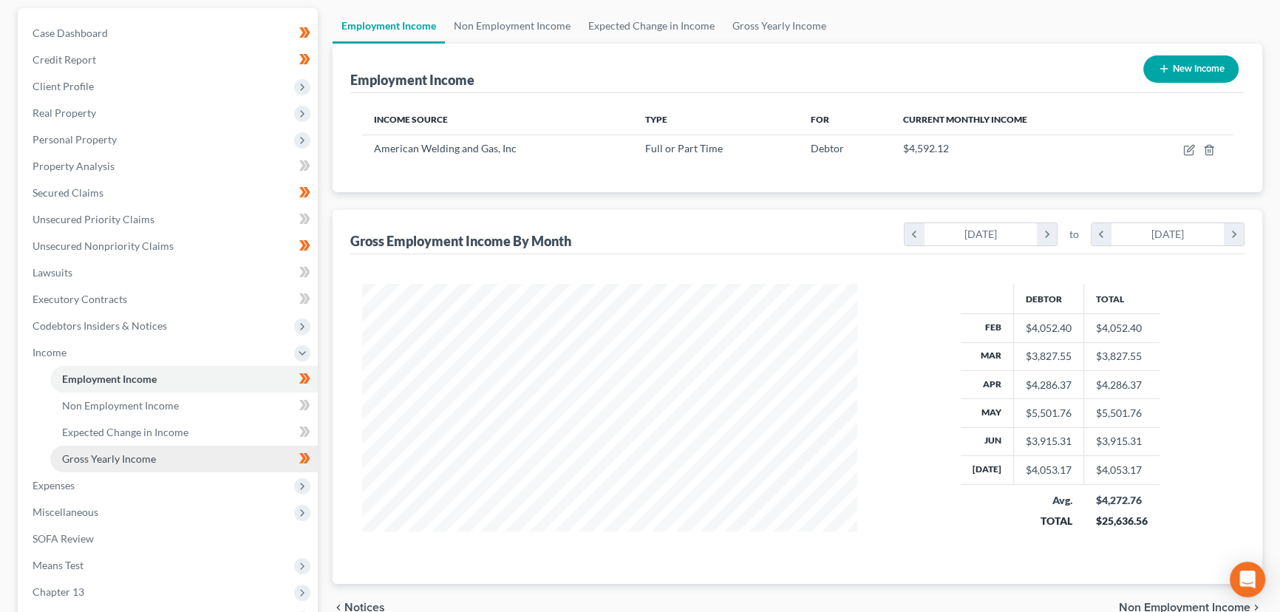
click at [183, 457] on link "Gross Yearly Income" at bounding box center [184, 459] width 268 height 27
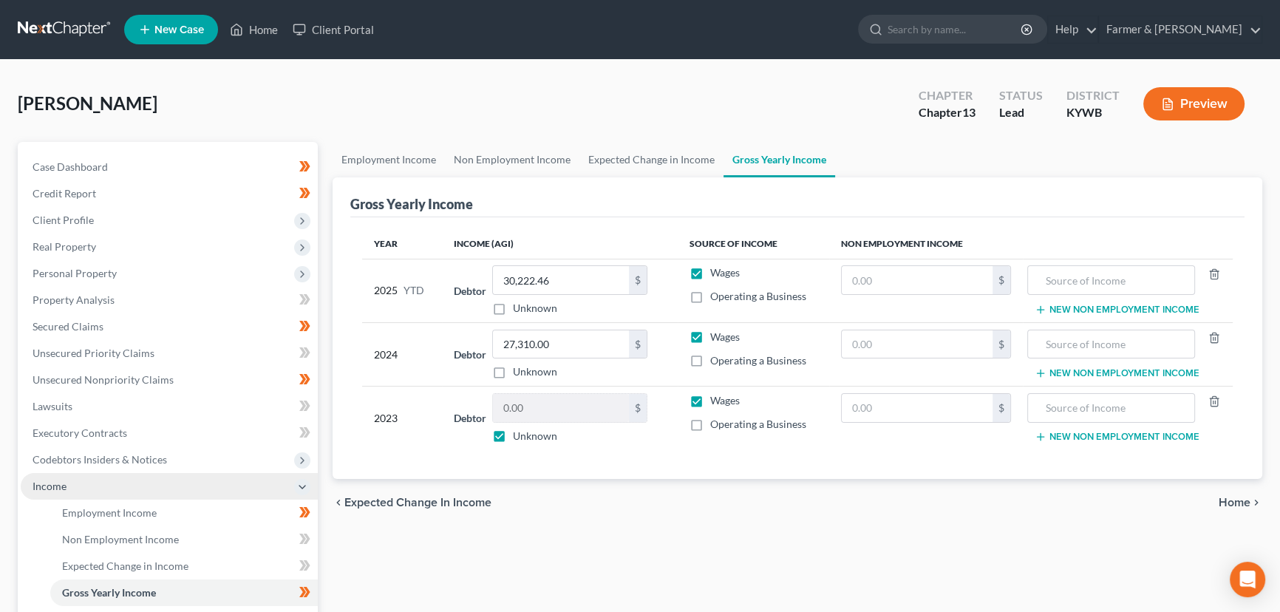
click at [114, 489] on span "Income" at bounding box center [169, 486] width 297 height 27
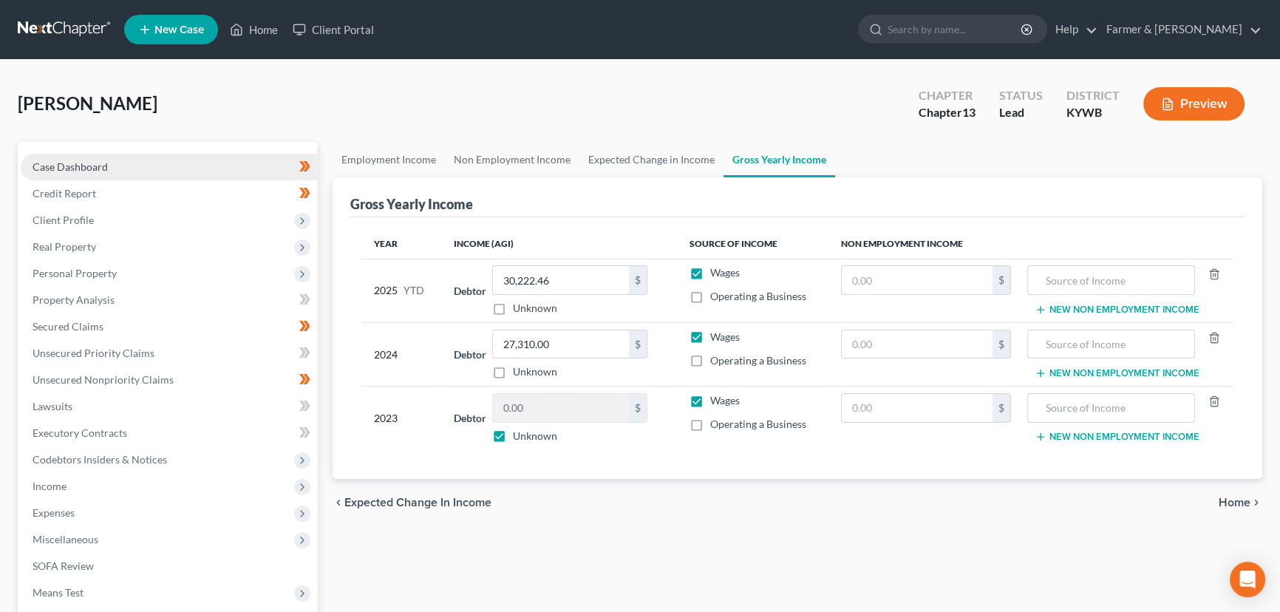
click at [63, 158] on link "Case Dashboard" at bounding box center [169, 167] width 297 height 27
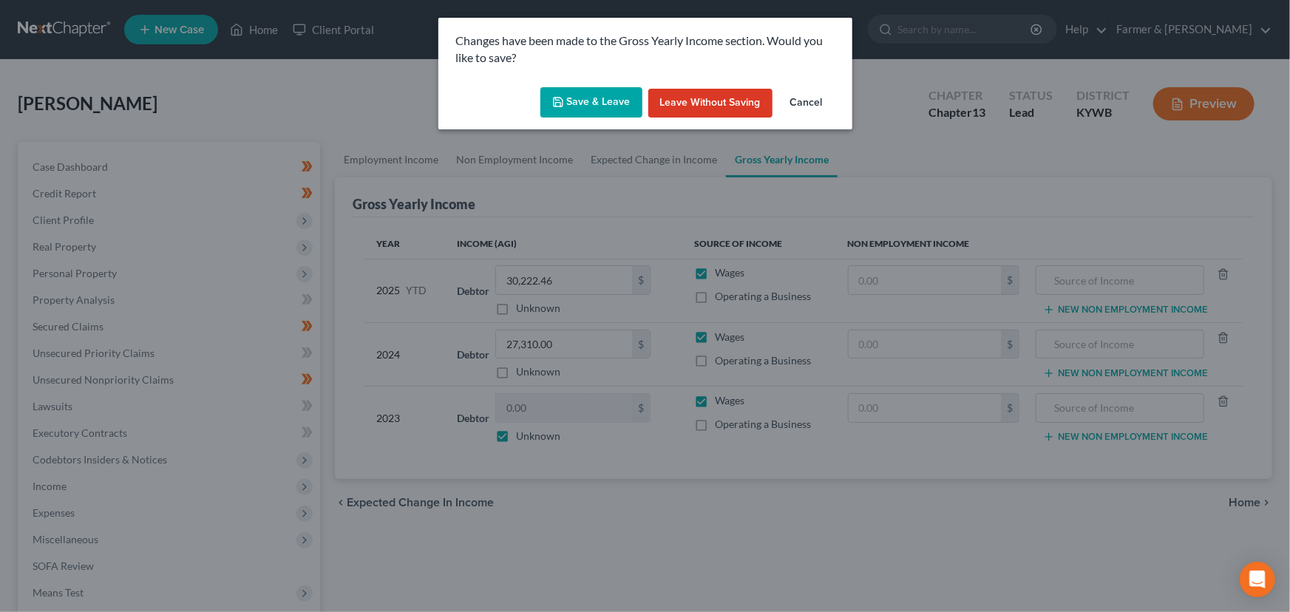
click at [606, 92] on button "Save & Leave" at bounding box center [591, 102] width 102 height 31
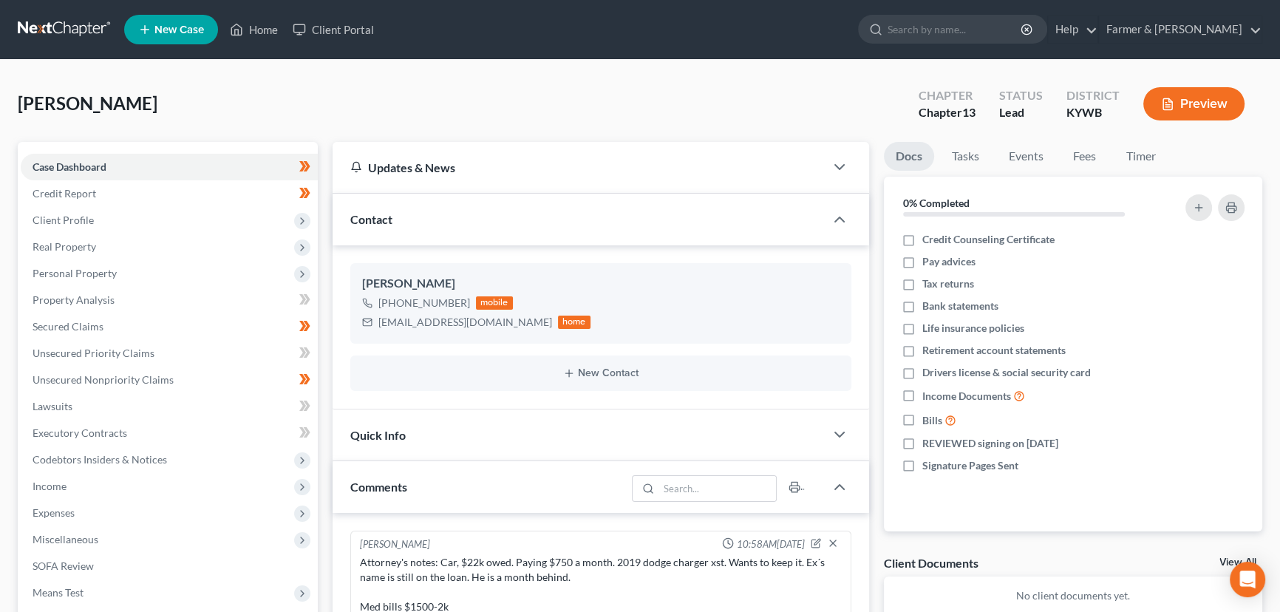
scroll to position [266, 0]
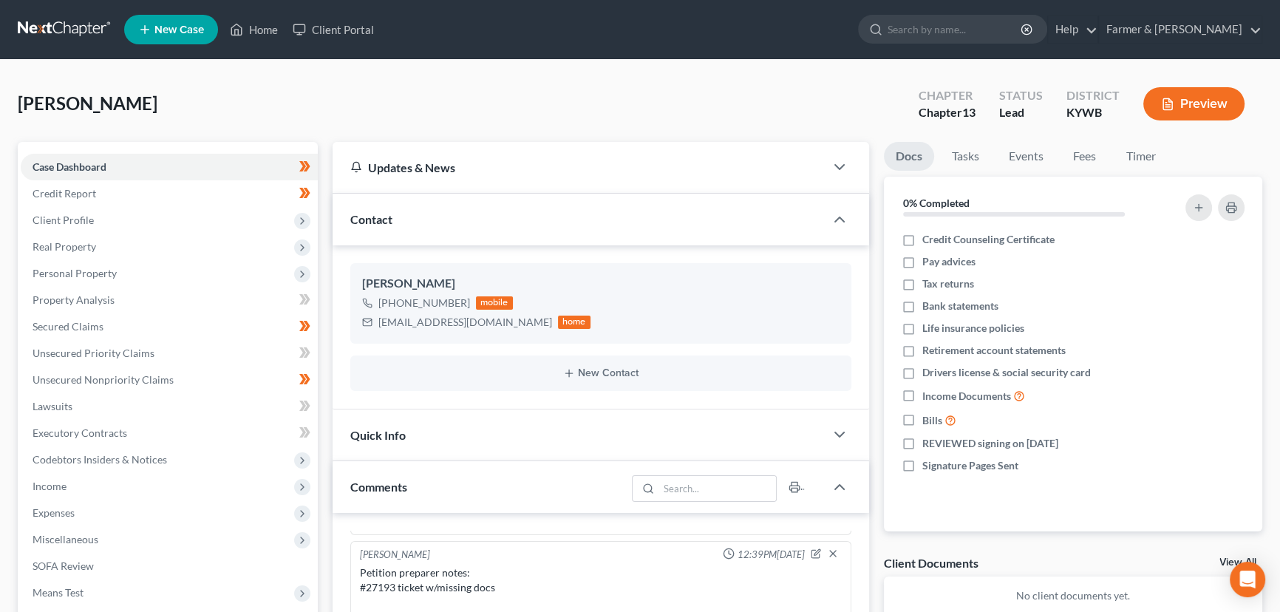
click at [606, 93] on div "[PERSON_NAME] Upgraded Chapter Chapter 13 Status Lead District [GEOGRAPHIC_DATA…" at bounding box center [640, 110] width 1245 height 64
